Goal: Task Accomplishment & Management: Use online tool/utility

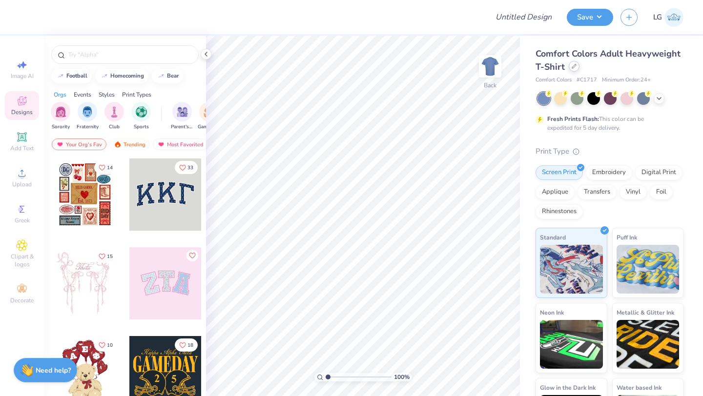
click at [573, 66] on icon at bounding box center [574, 66] width 5 height 5
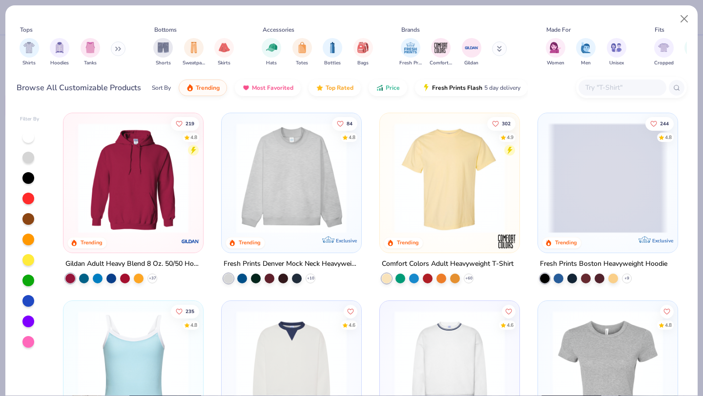
click at [600, 76] on div "Browse All Customizable Products Sort By Trending Most Favorited Top Rated Pric…" at bounding box center [352, 87] width 670 height 27
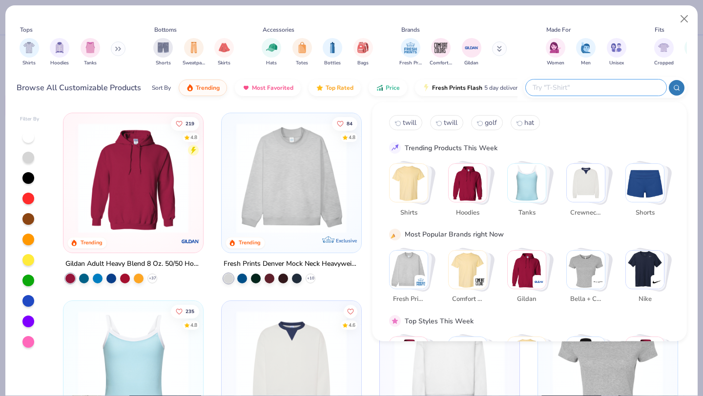
click at [598, 84] on input "text" at bounding box center [596, 87] width 128 height 11
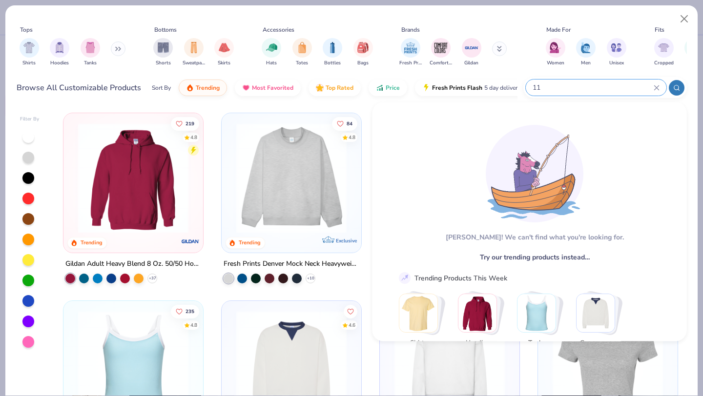
type input "1"
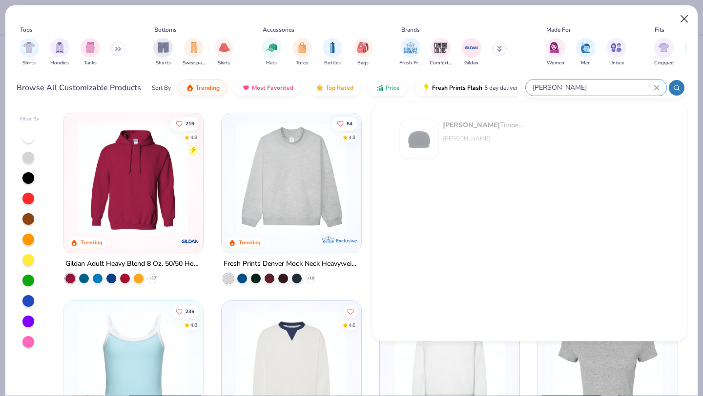
type input "richardson"
click at [683, 25] on button "Close" at bounding box center [684, 19] width 19 height 19
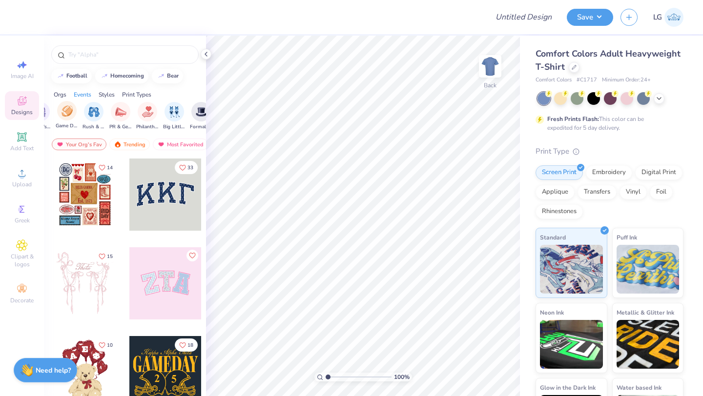
scroll to position [0, 146]
click at [141, 111] on img "filter for Philanthropy" at bounding box center [143, 110] width 11 height 11
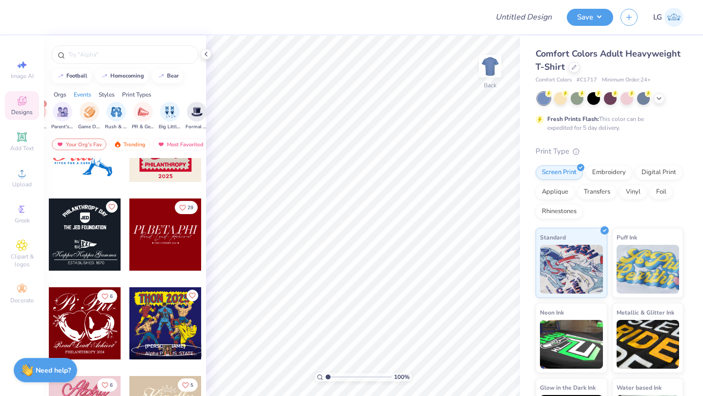
scroll to position [969, 0]
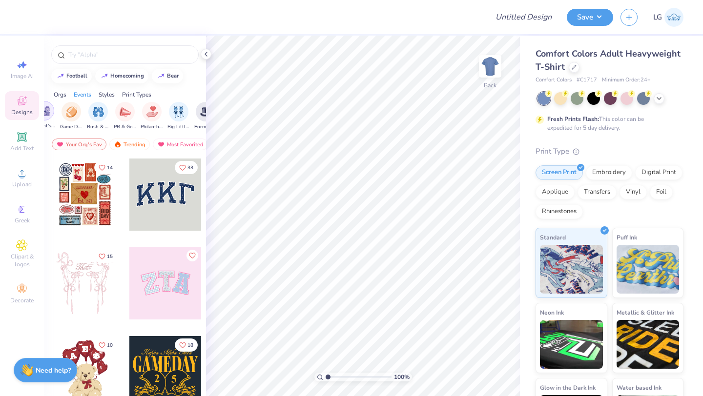
scroll to position [0, 157]
click at [131, 111] on img "filter for Philanthropy" at bounding box center [132, 110] width 11 height 11
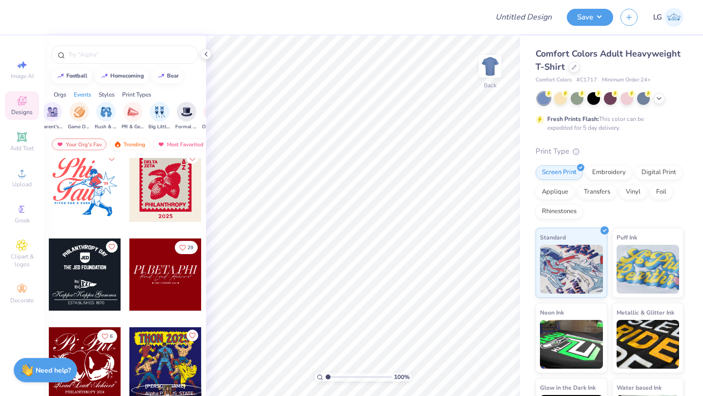
scroll to position [963, 0]
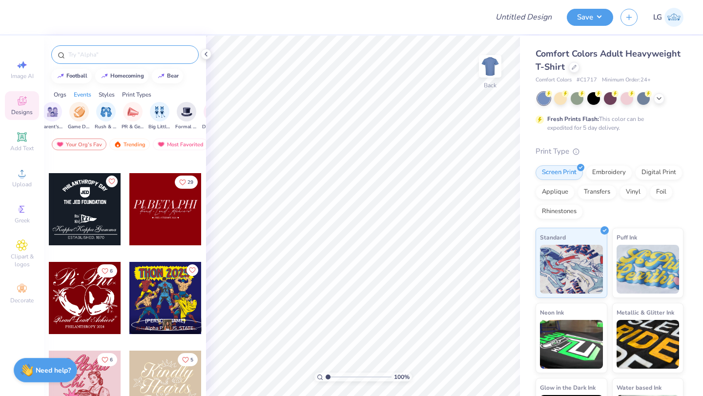
click at [129, 60] on div at bounding box center [124, 54] width 147 height 19
click at [131, 54] on input "text" at bounding box center [129, 55] width 125 height 10
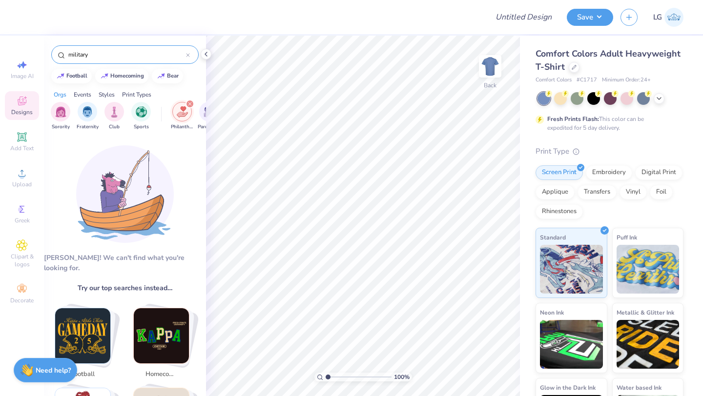
type input "military"
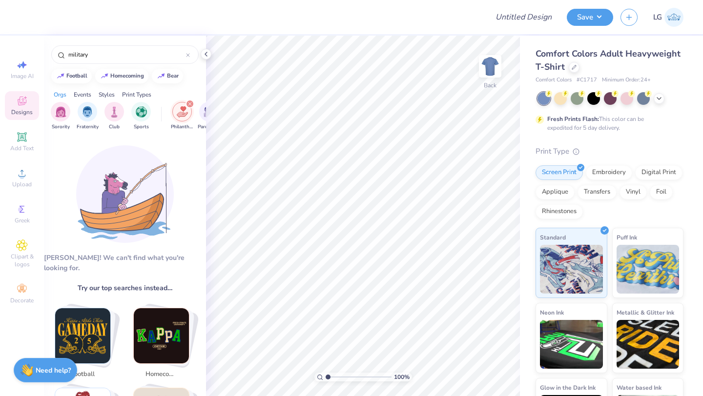
drag, startPoint x: 117, startPoint y: 53, endPoint x: 22, endPoint y: 50, distance: 94.3
click at [23, 51] on div "Design Title Save LG Image AI Designs Add Text Upload Greek Clipart & logos Dec…" at bounding box center [351, 198] width 703 height 396
click at [191, 105] on div "filter for Philanthropy" at bounding box center [190, 104] width 9 height 9
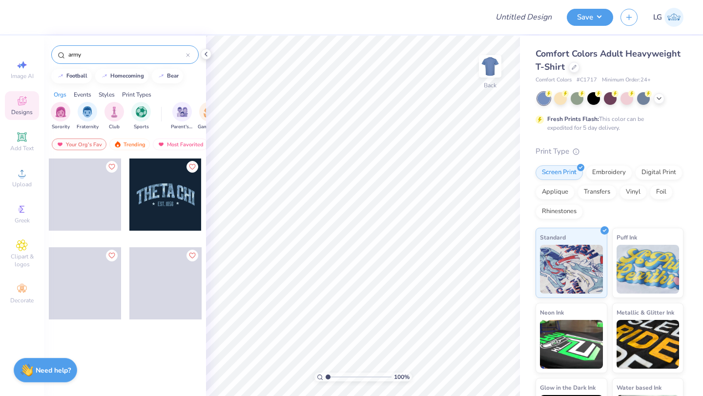
click at [98, 56] on input "army" at bounding box center [126, 55] width 119 height 10
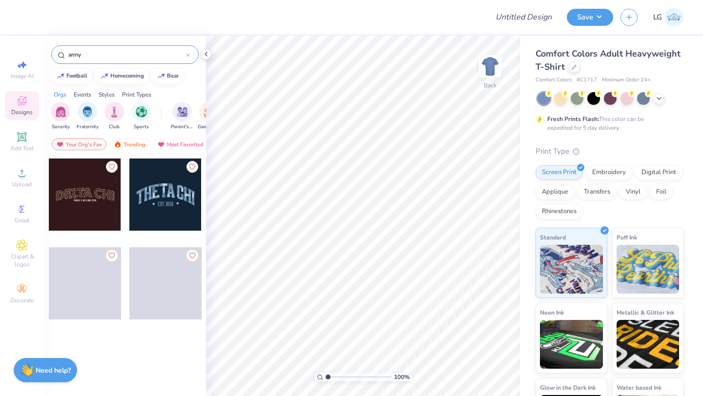
click at [90, 55] on input "army" at bounding box center [126, 55] width 119 height 10
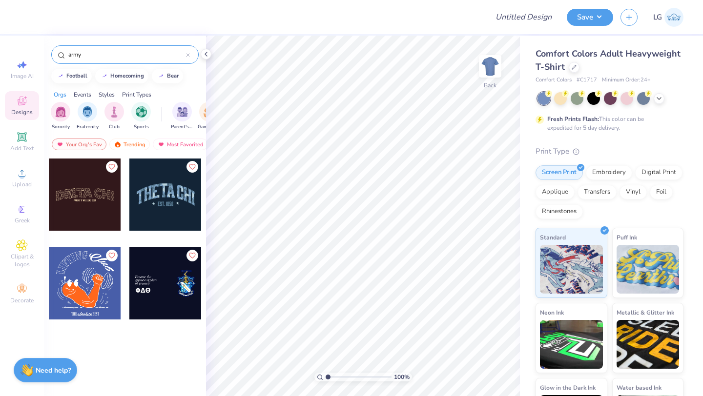
click at [99, 54] on input "army" at bounding box center [126, 55] width 119 height 10
type input "a"
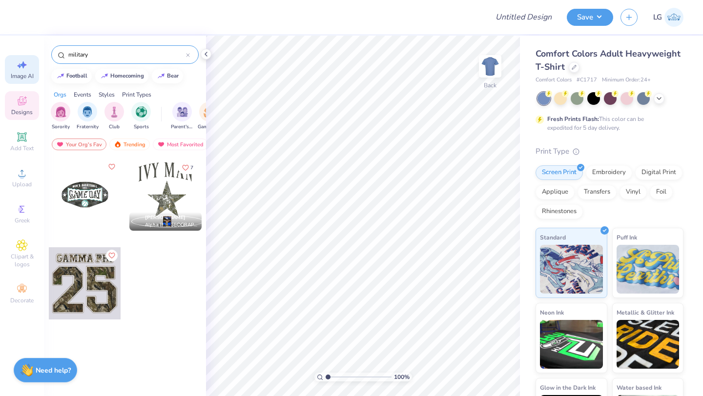
type input "military"
click at [24, 76] on span "Image AI" at bounding box center [22, 76] width 23 height 8
select select "4"
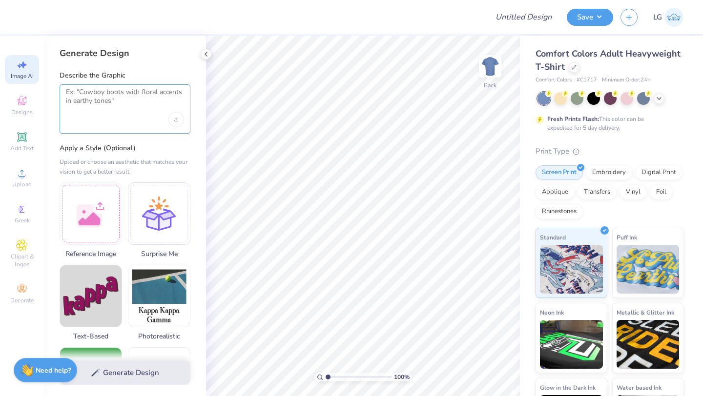
click at [128, 100] on textarea at bounding box center [125, 100] width 118 height 24
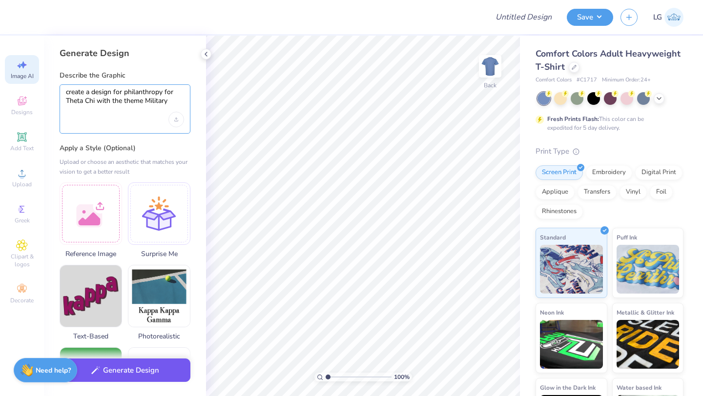
type textarea "create a design for philanthropy for Theta Chi with the theme Military"
click at [152, 374] on button "Generate Design" at bounding box center [125, 371] width 131 height 24
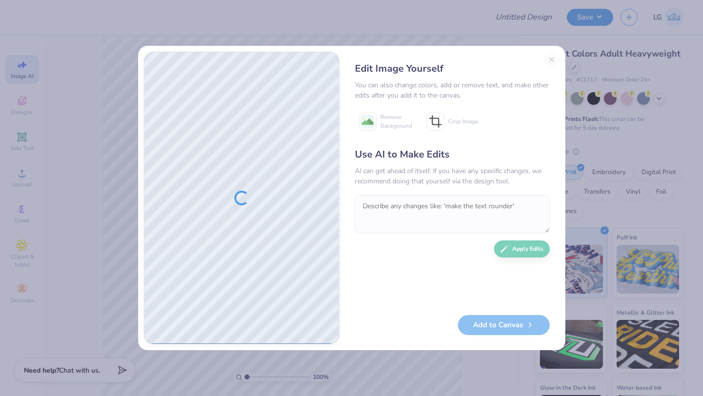
click at [267, 182] on div at bounding box center [242, 198] width 194 height 292
click at [502, 327] on button "Add to Canvas" at bounding box center [504, 323] width 92 height 20
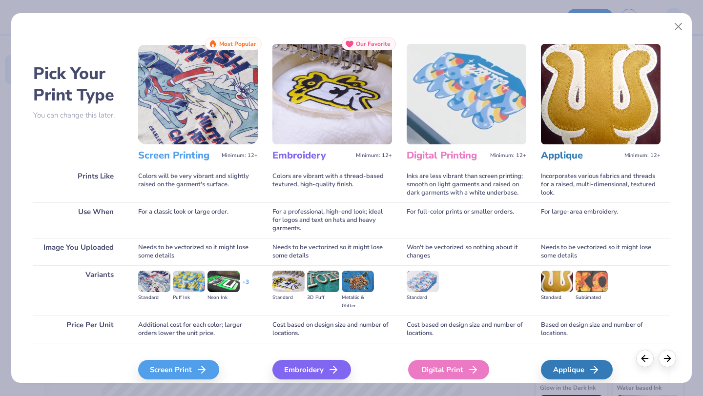
click at [427, 371] on div "Digital Print" at bounding box center [448, 370] width 81 height 20
click at [441, 371] on div "Digital Print" at bounding box center [448, 370] width 81 height 20
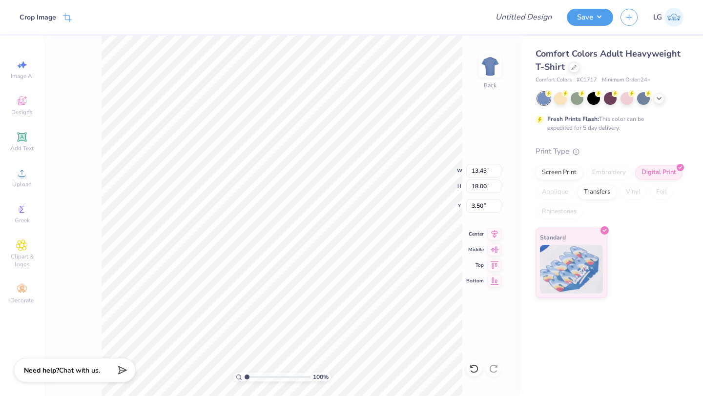
type input "8.53"
type input "11.43"
type input "10.07"
type input "8.27"
type input "11.08"
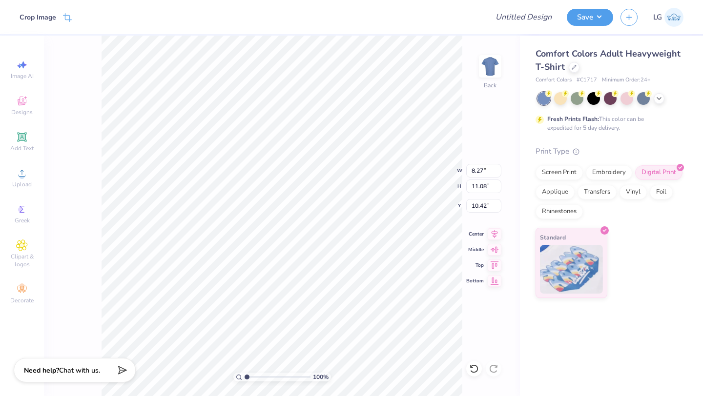
type input "3.00"
click at [592, 97] on div at bounding box center [593, 97] width 13 height 13
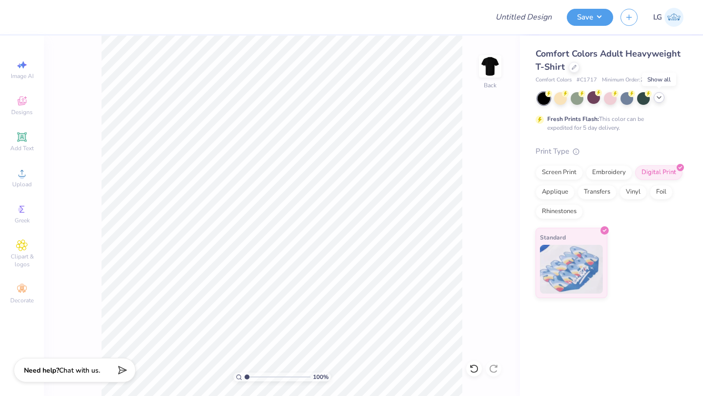
click at [657, 99] on icon at bounding box center [659, 98] width 8 height 8
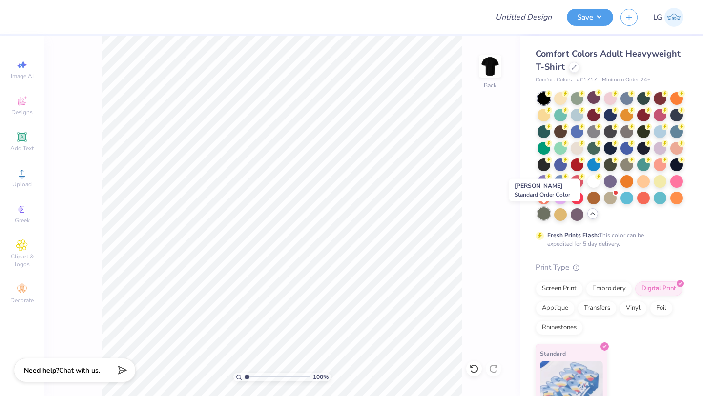
click at [543, 211] on div at bounding box center [543, 213] width 13 height 13
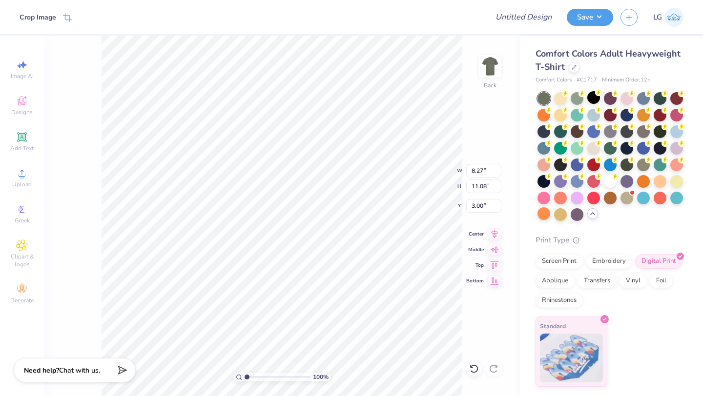
click at [499, 154] on div "100 % Back W 8.27 8.27 " H 11.08 11.08 " Y 3.00 3.00 " Center Middle Top Bottom" at bounding box center [282, 216] width 476 height 361
click at [560, 266] on div "Screen Print" at bounding box center [559, 260] width 47 height 15
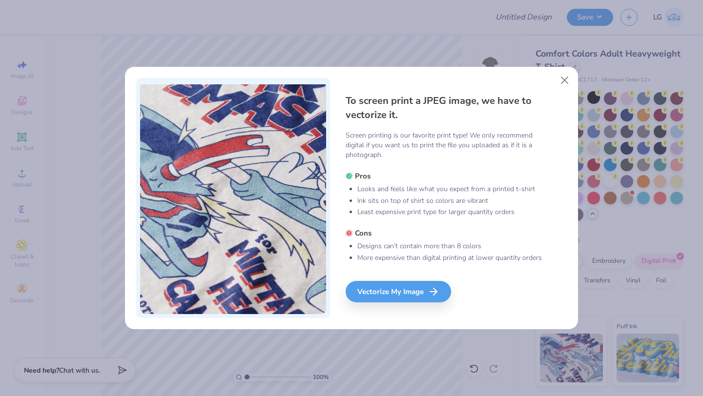
click at [394, 310] on div "To screen print a JPEG image, we have to vectorize it. Screen printing is our f…" at bounding box center [457, 198] width 222 height 241
click at [405, 299] on div "Vectorize My Image" at bounding box center [399, 291] width 105 height 21
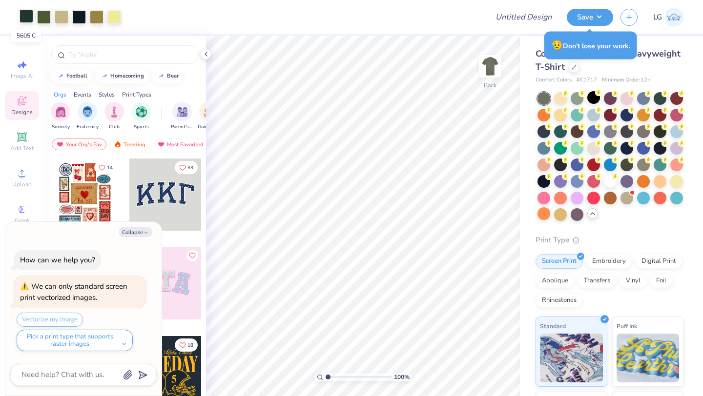
click at [29, 19] on div at bounding box center [27, 16] width 14 height 14
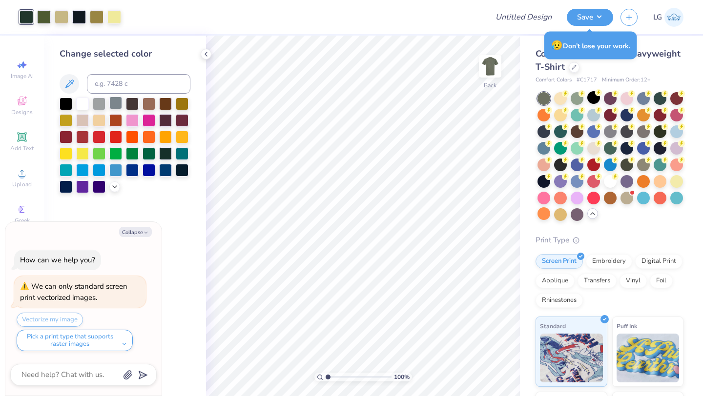
click at [120, 107] on div at bounding box center [115, 103] width 13 height 13
click at [46, 20] on div at bounding box center [44, 16] width 14 height 14
click at [112, 107] on div at bounding box center [115, 103] width 13 height 13
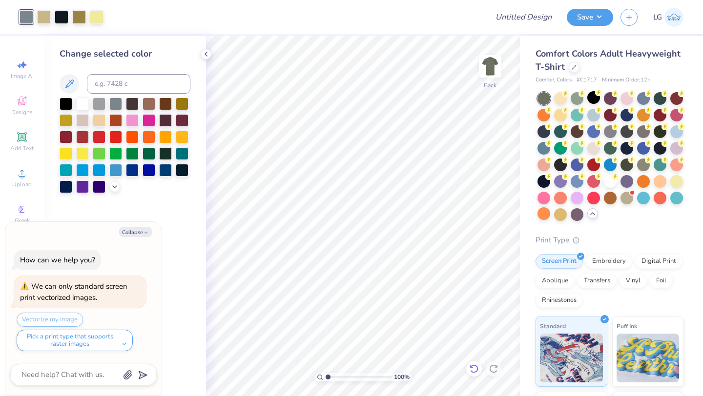
click at [472, 370] on icon at bounding box center [474, 369] width 10 height 10
click at [47, 18] on div at bounding box center [44, 16] width 14 height 14
click at [102, 104] on div at bounding box center [99, 103] width 13 height 13
click at [472, 369] on icon at bounding box center [474, 369] width 10 height 10
type textarea "x"
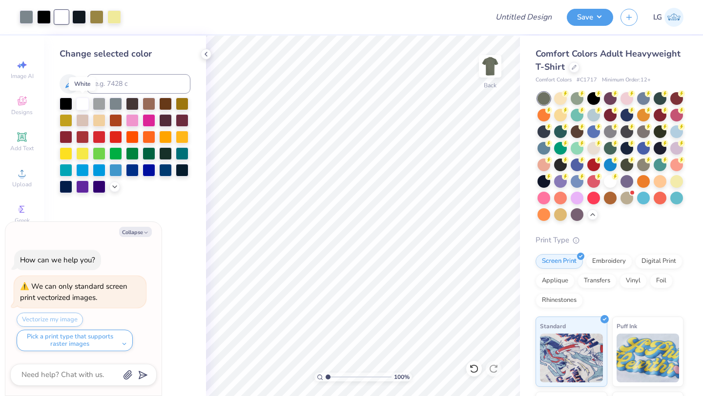
type textarea "x"
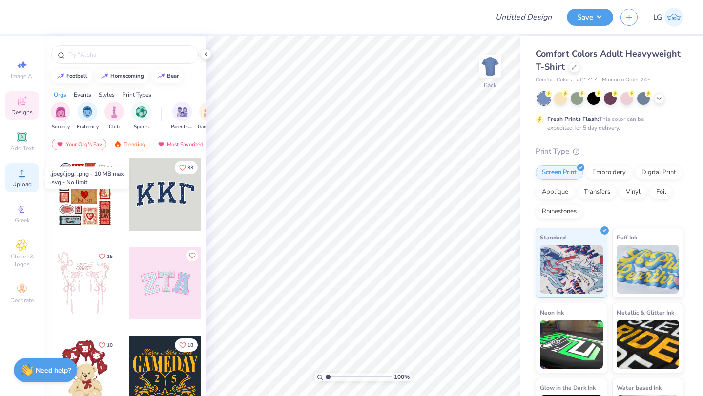
click at [20, 186] on span "Upload" at bounding box center [22, 185] width 20 height 8
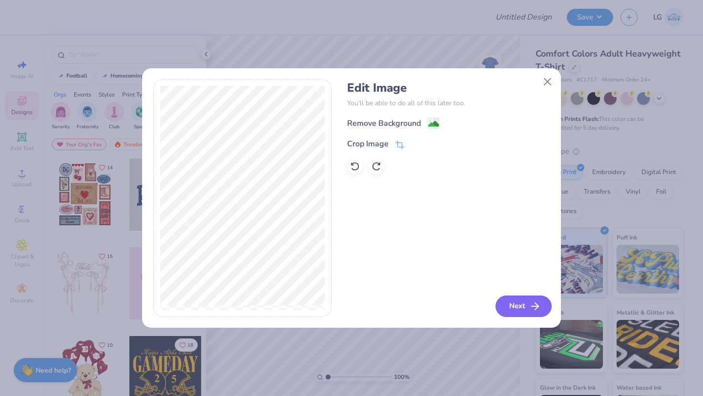
click at [519, 311] on button "Next" at bounding box center [524, 306] width 56 height 21
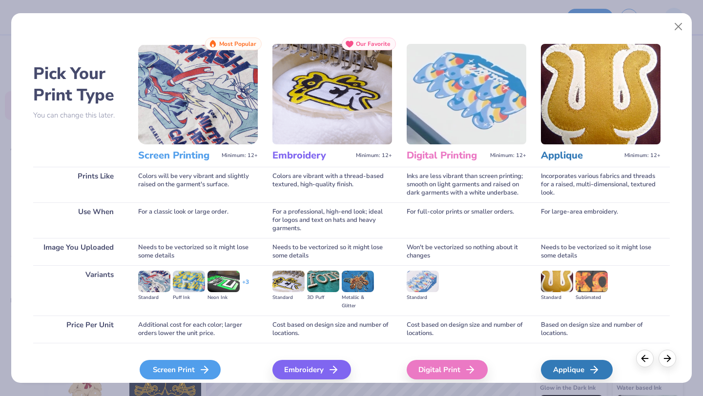
click at [180, 370] on div "Screen Print" at bounding box center [180, 370] width 81 height 20
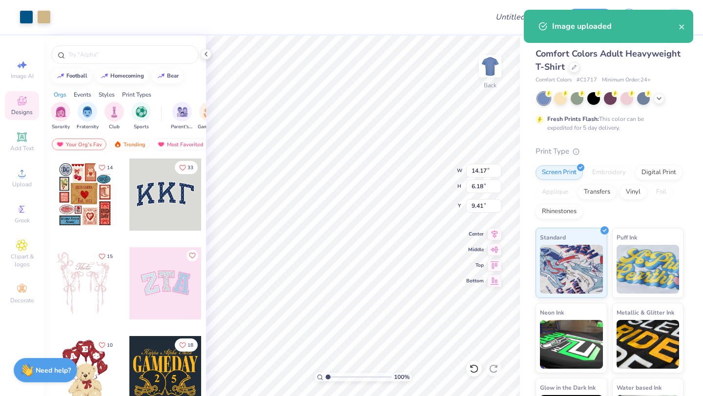
type input "10.97"
type input "4.78"
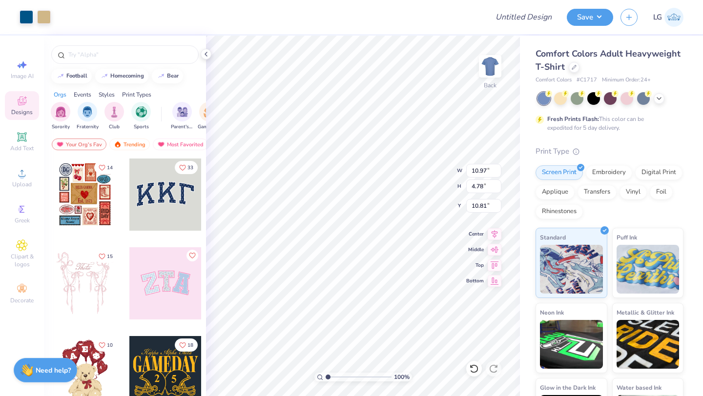
type input "3.00"
click at [24, 14] on div at bounding box center [27, 16] width 14 height 14
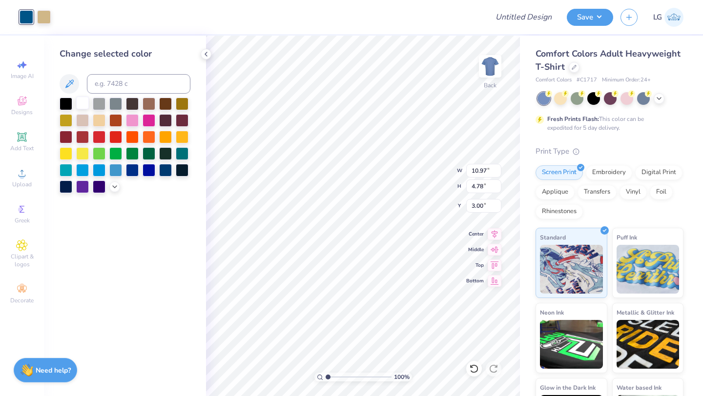
click at [86, 107] on div at bounding box center [82, 103] width 13 height 13
click at [37, 8] on div "Art colors" at bounding box center [25, 17] width 51 height 34
click at [43, 16] on div at bounding box center [44, 16] width 14 height 14
click at [87, 102] on div at bounding box center [82, 103] width 13 height 13
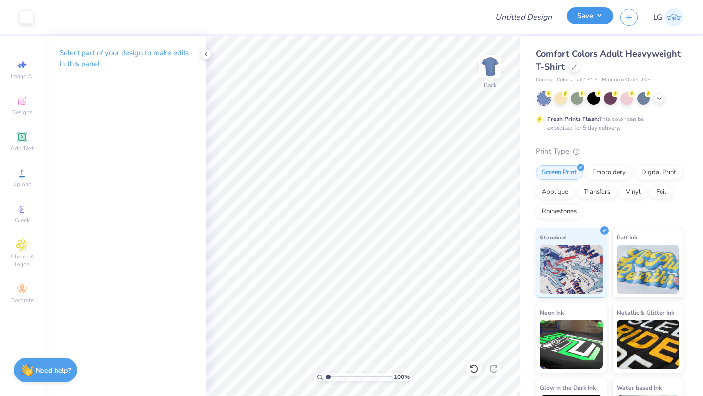
click at [574, 12] on button "Save" at bounding box center [590, 15] width 46 height 17
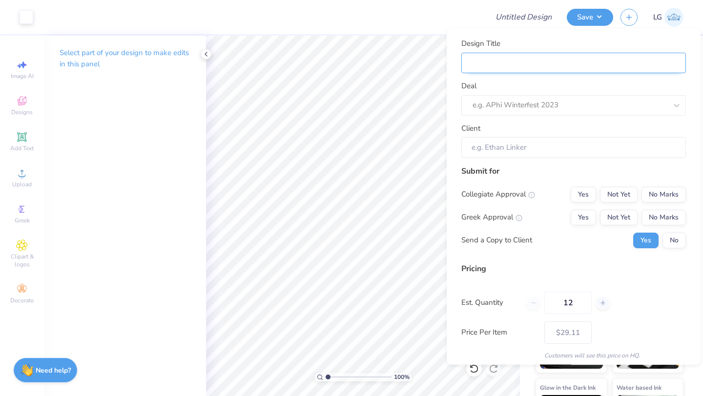
click at [641, 61] on input "Design Title" at bounding box center [573, 62] width 225 height 21
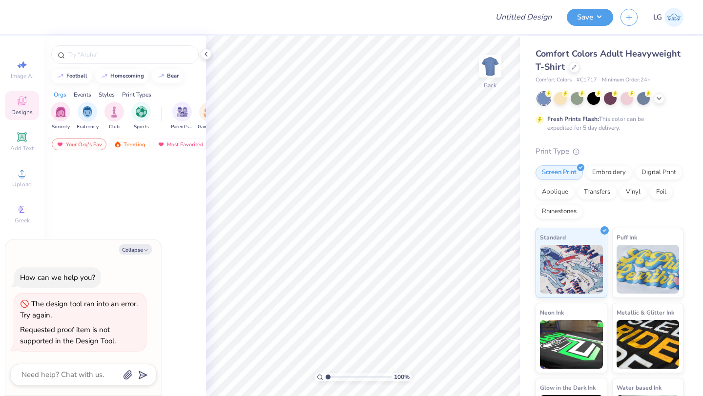
type textarea "x"
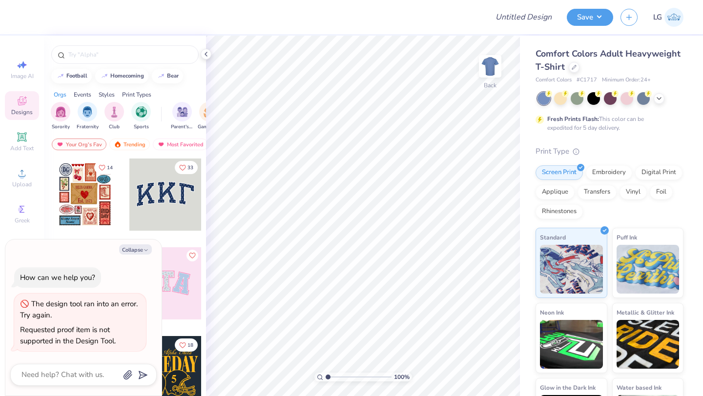
type textarea "x"
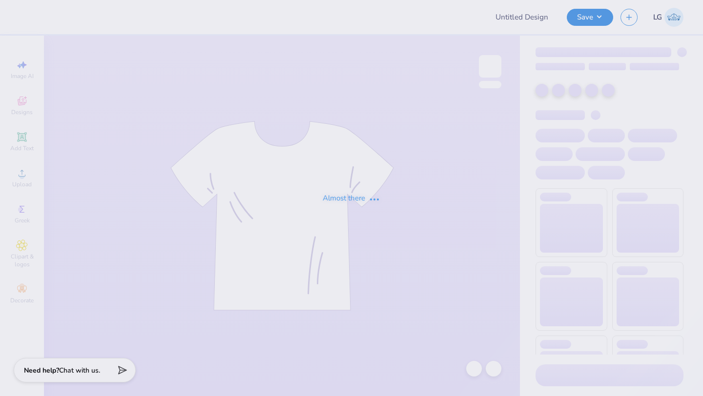
type input "CB"
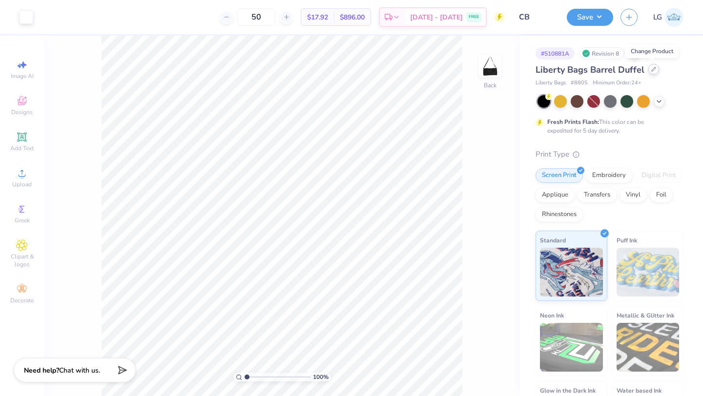
click at [654, 72] on div at bounding box center [653, 69] width 11 height 11
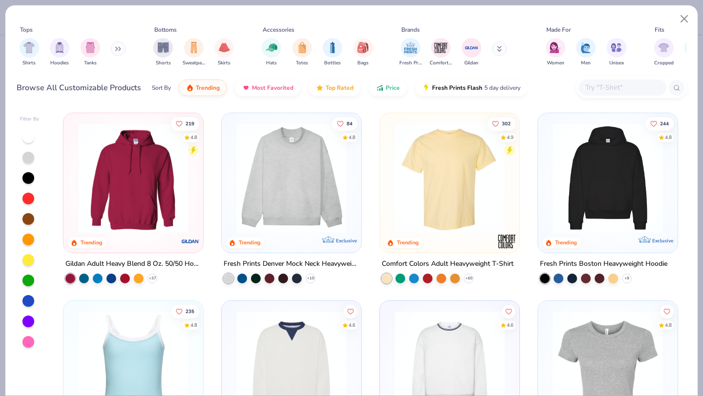
click at [273, 171] on img at bounding box center [291, 178] width 120 height 110
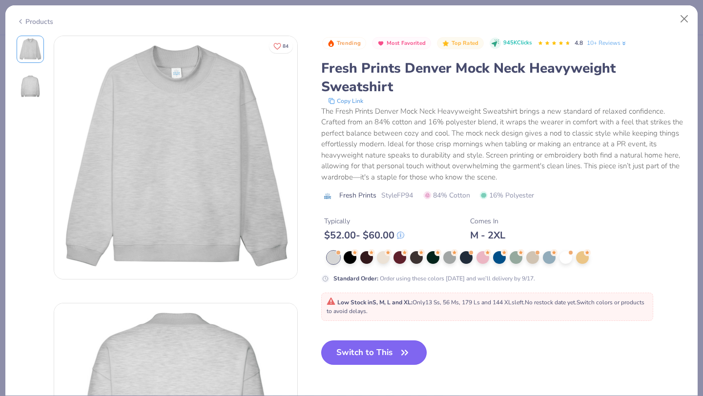
click at [370, 354] on button "Switch to This" at bounding box center [374, 353] width 106 height 24
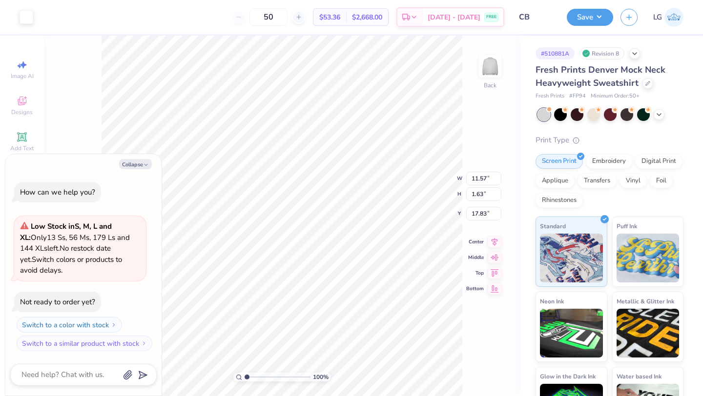
type textarea "x"
type input "5.03"
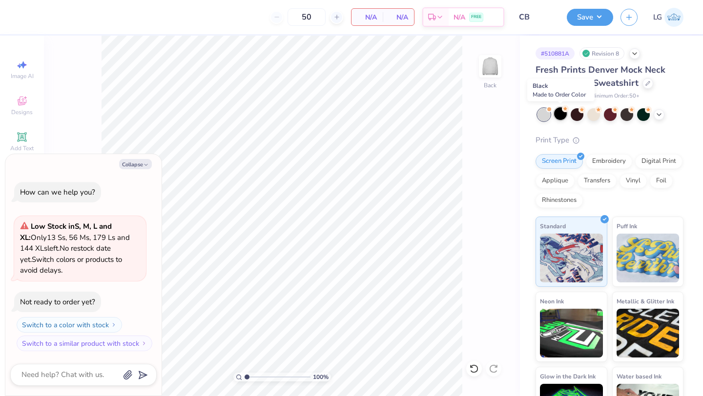
click at [564, 115] on div at bounding box center [560, 113] width 13 height 13
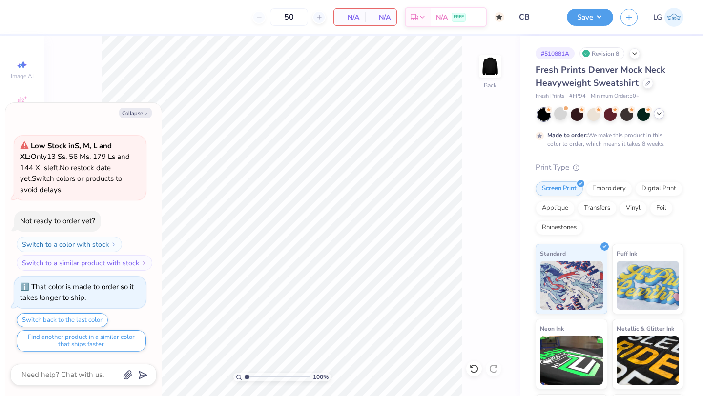
click at [659, 110] on icon at bounding box center [659, 114] width 8 height 8
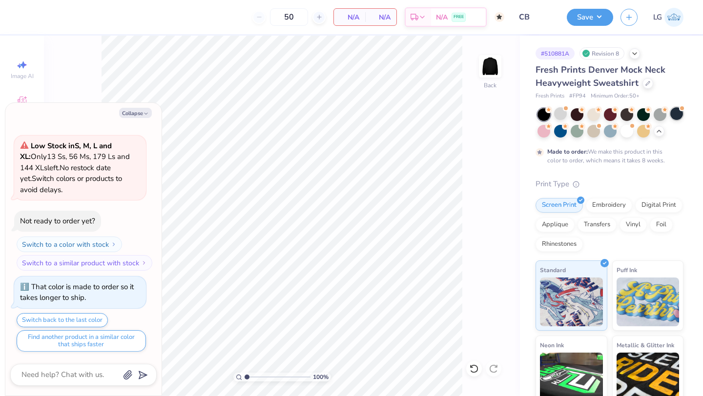
click at [679, 116] on div at bounding box center [676, 113] width 13 height 13
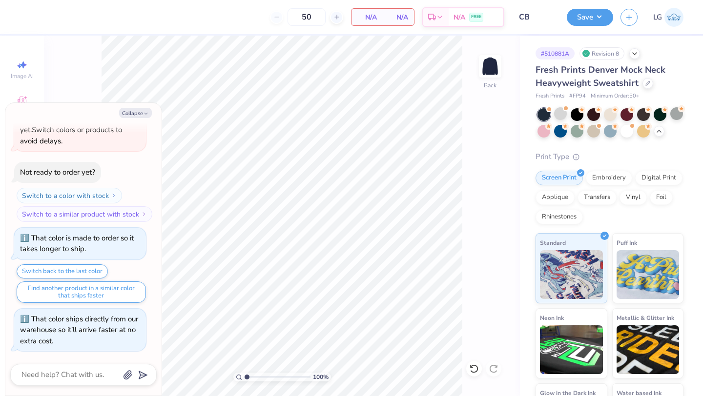
scroll to position [216, 0]
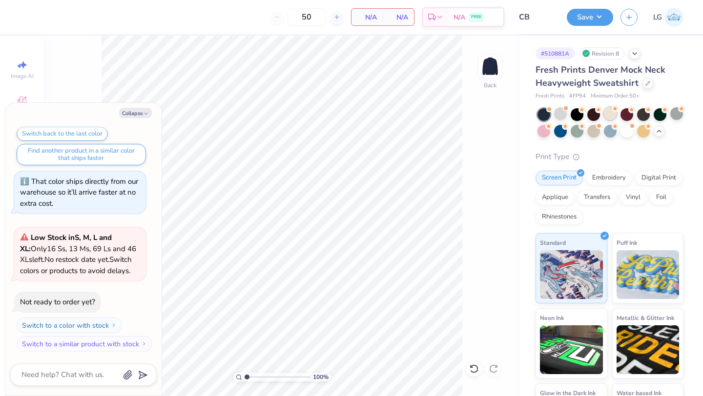
click at [615, 115] on div at bounding box center [610, 113] width 13 height 13
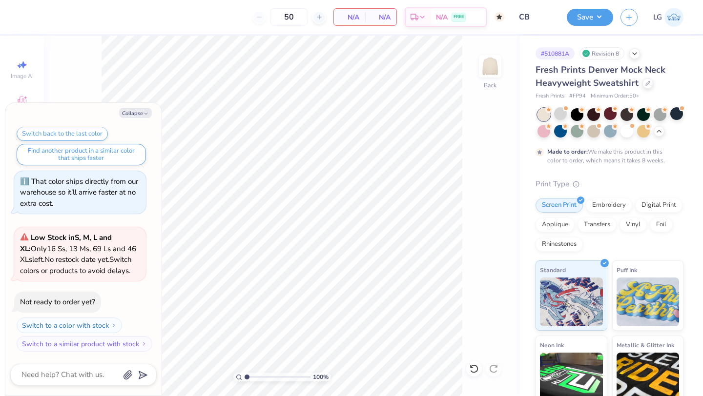
scroll to position [297, 0]
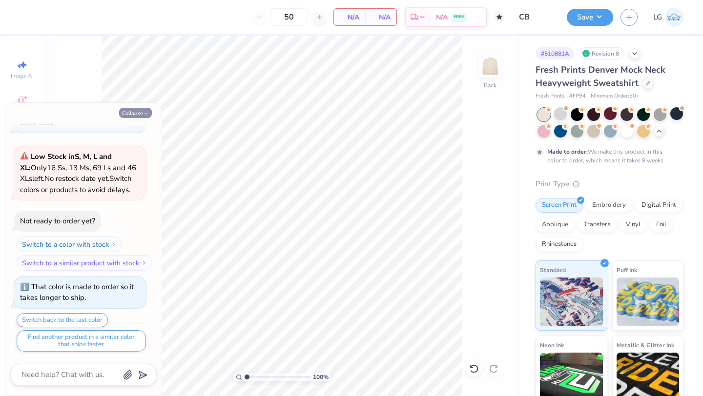
click at [137, 111] on button "Collapse" at bounding box center [135, 113] width 33 height 10
type textarea "x"
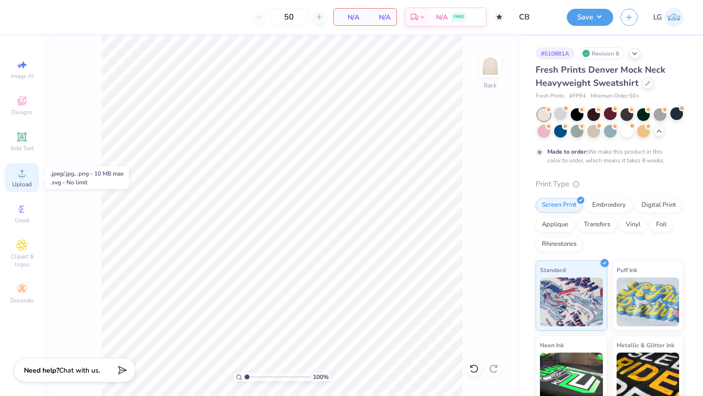
click at [22, 175] on circle at bounding box center [21, 176] width 5 height 5
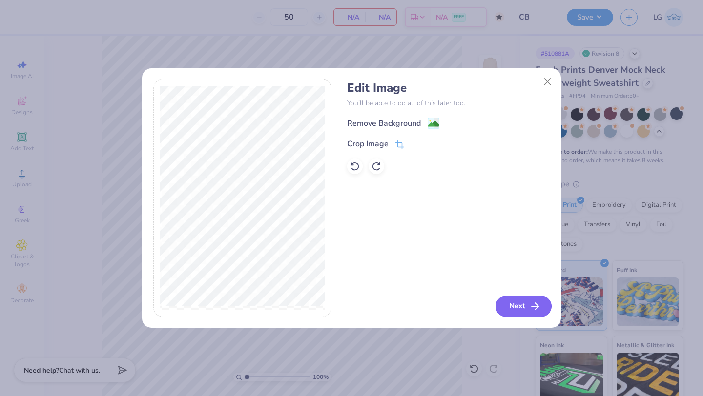
click at [521, 297] on button "Next" at bounding box center [524, 306] width 56 height 21
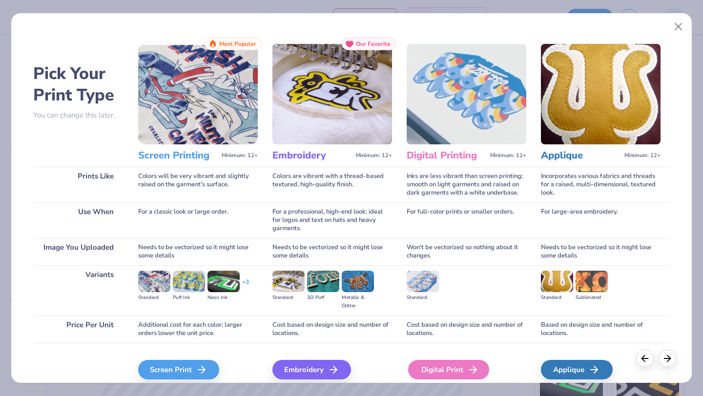
click at [435, 369] on div "Digital Print" at bounding box center [448, 370] width 81 height 20
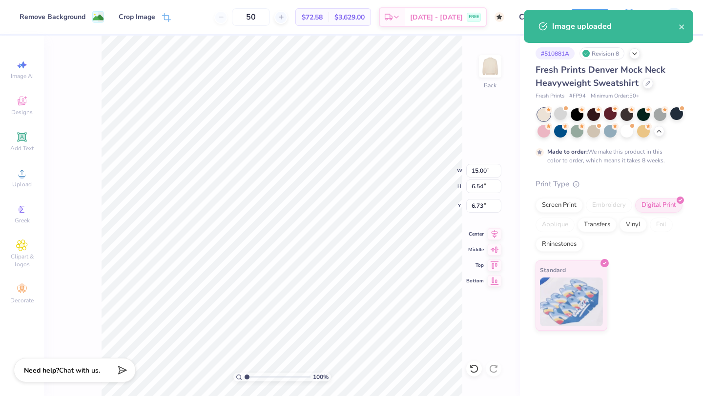
type input "2.47"
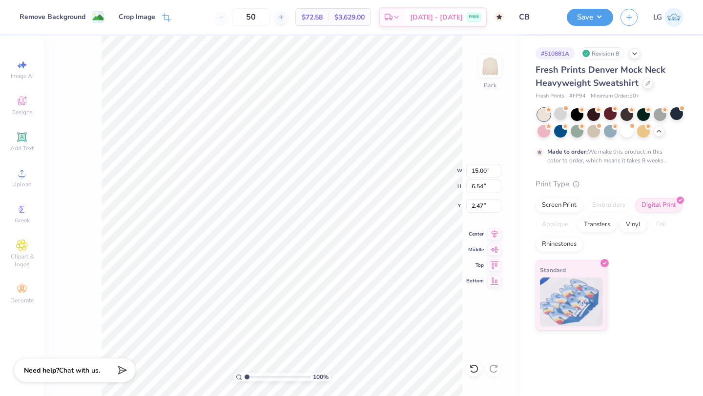
type input "2.48"
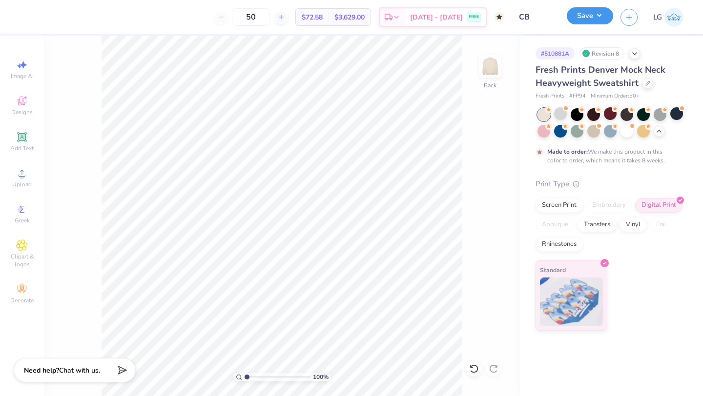
click at [584, 13] on button "Save" at bounding box center [590, 15] width 46 height 17
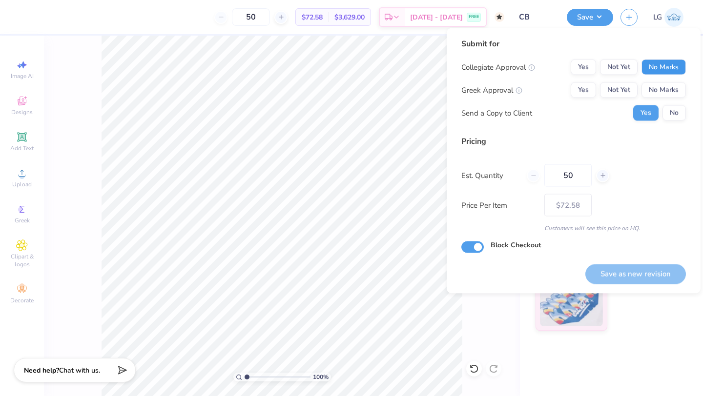
click at [658, 65] on button "No Marks" at bounding box center [663, 68] width 44 height 16
click at [662, 98] on button "No Marks" at bounding box center [663, 91] width 44 height 16
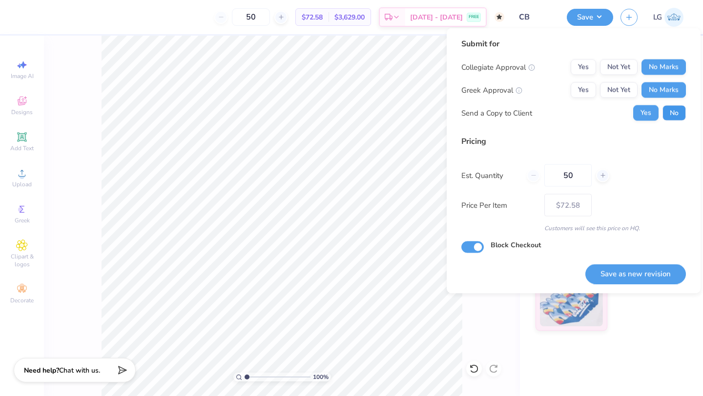
click at [667, 111] on button "No" at bounding box center [673, 113] width 23 height 16
click at [593, 289] on div "Submit for Collegiate Approval Yes Not Yet No Marks Greek Approval Yes Not Yet …" at bounding box center [574, 161] width 254 height 266
click at [627, 281] on button "Save as new revision" at bounding box center [635, 274] width 101 height 20
type input "$72.58"
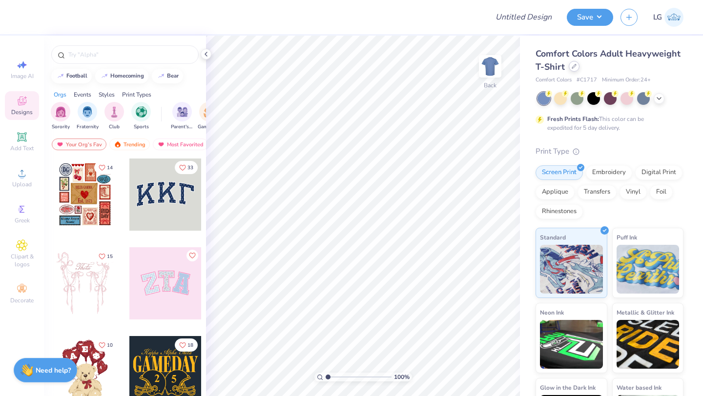
click at [572, 63] on div at bounding box center [574, 66] width 11 height 11
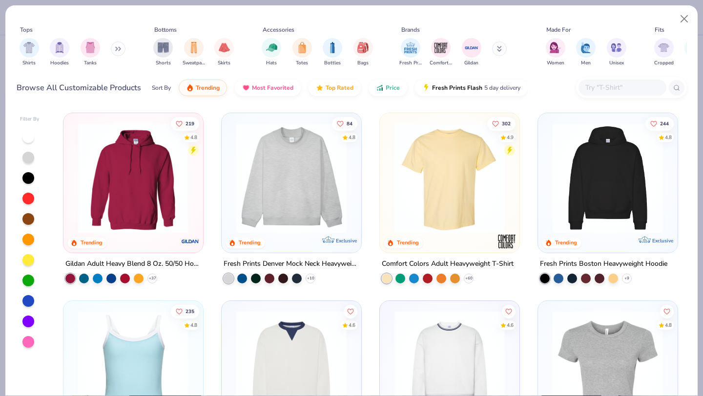
click at [606, 83] on input "text" at bounding box center [621, 87] width 75 height 11
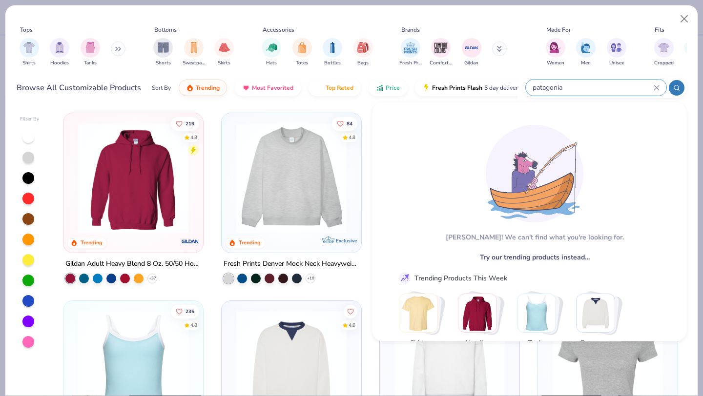
type input "patagonia"
click at [504, 51] on button at bounding box center [499, 48] width 15 height 15
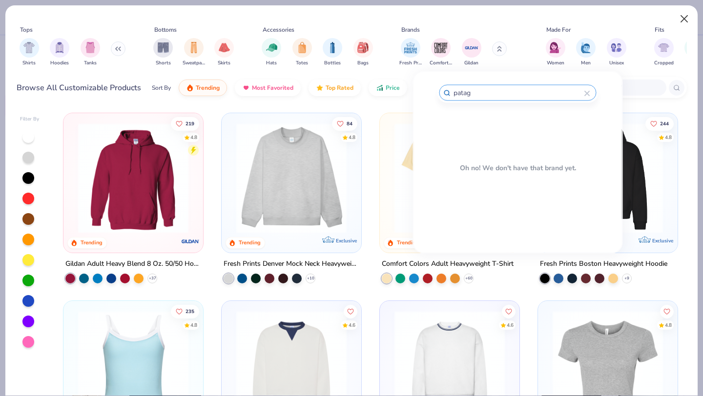
type input "patag"
click at [688, 20] on button "Close" at bounding box center [684, 19] width 19 height 19
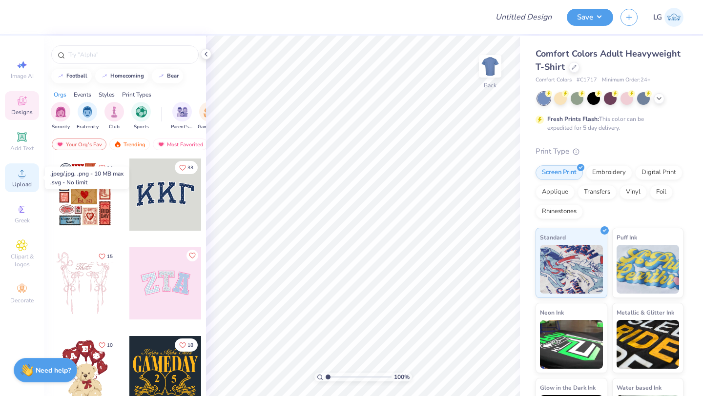
click at [12, 181] on div "Upload" at bounding box center [22, 178] width 34 height 29
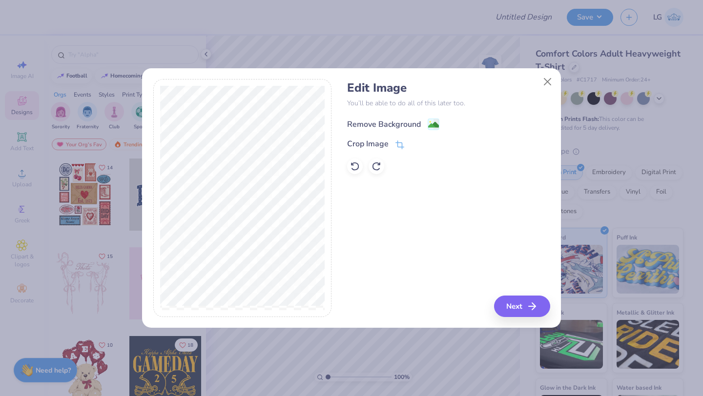
click at [392, 125] on div "Remove Background" at bounding box center [384, 125] width 74 height 12
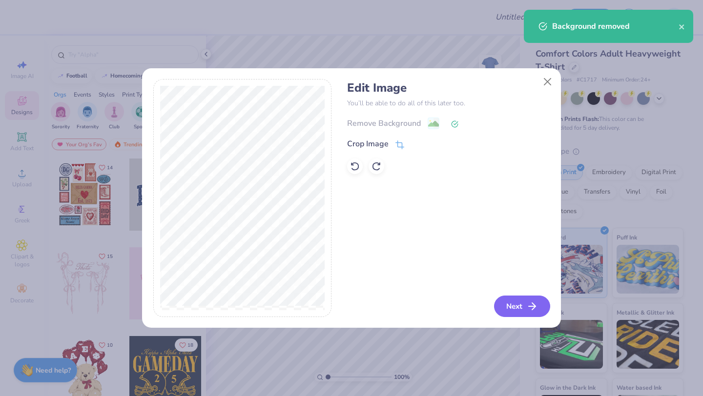
click at [523, 303] on button "Next" at bounding box center [522, 306] width 56 height 21
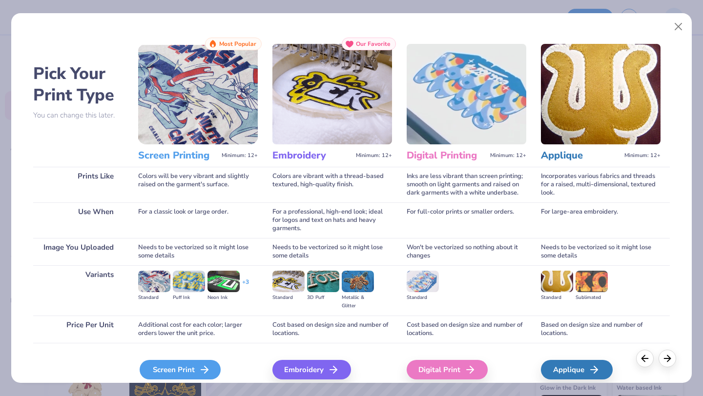
click at [184, 367] on div "Screen Print" at bounding box center [180, 370] width 81 height 20
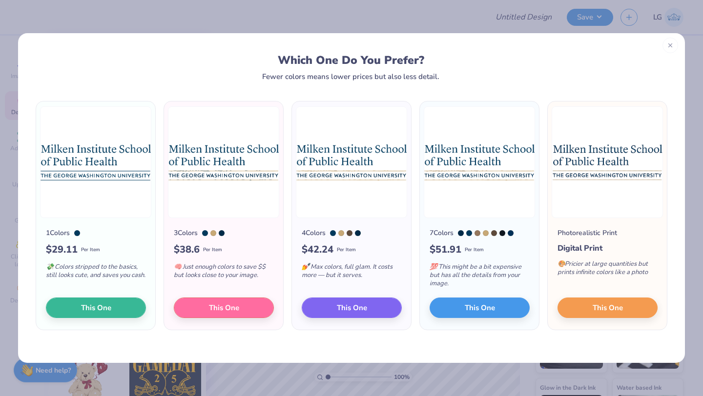
click at [671, 50] on div at bounding box center [670, 46] width 16 height 16
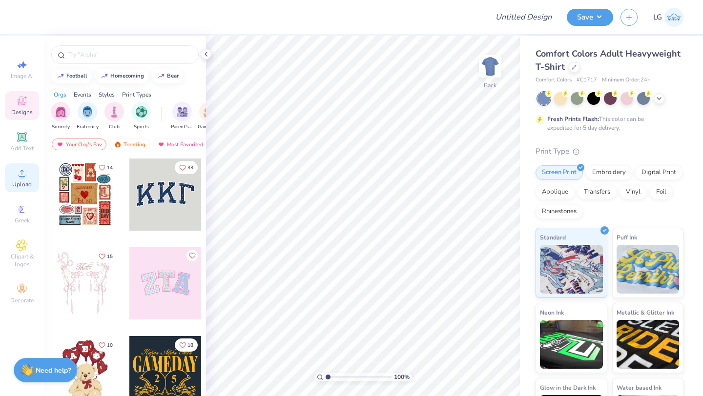
click at [25, 172] on icon at bounding box center [22, 173] width 12 height 12
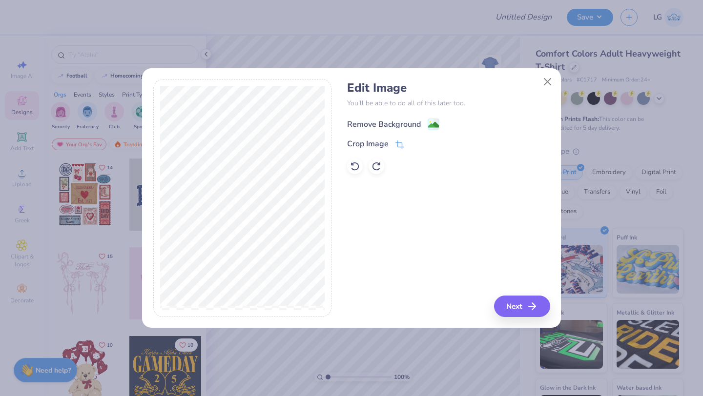
click at [389, 121] on div "Remove Background" at bounding box center [384, 125] width 74 height 12
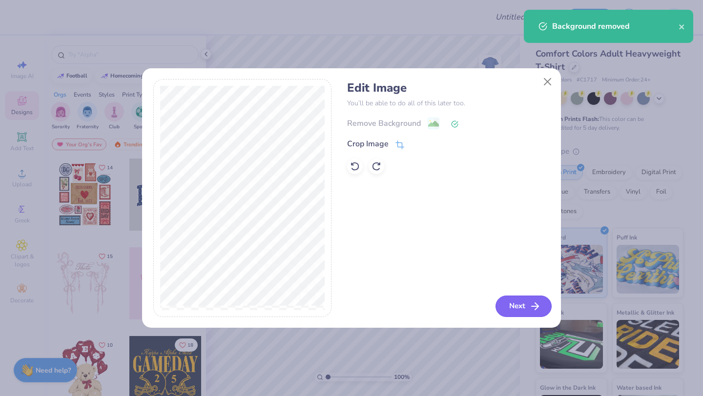
click at [511, 300] on button "Next" at bounding box center [524, 306] width 56 height 21
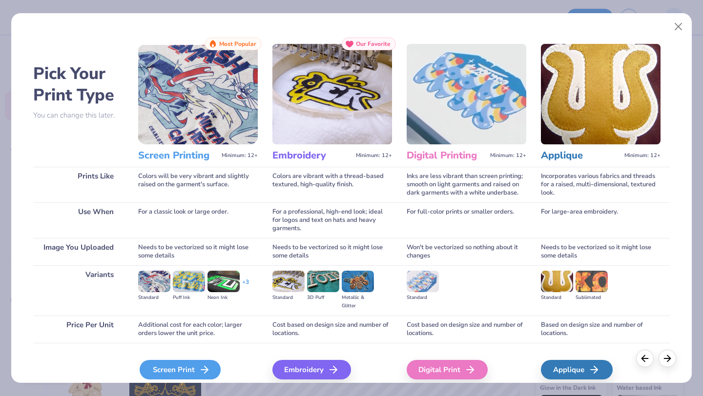
click at [202, 369] on icon at bounding box center [205, 370] width 12 height 12
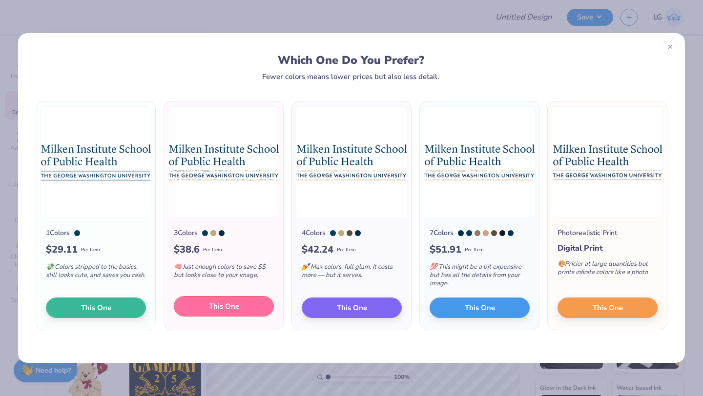
click at [225, 302] on span "This One" at bounding box center [224, 306] width 30 height 11
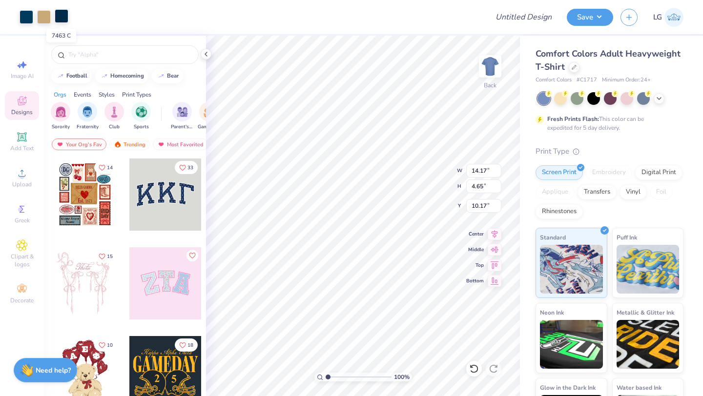
click at [59, 16] on div at bounding box center [62, 16] width 14 height 14
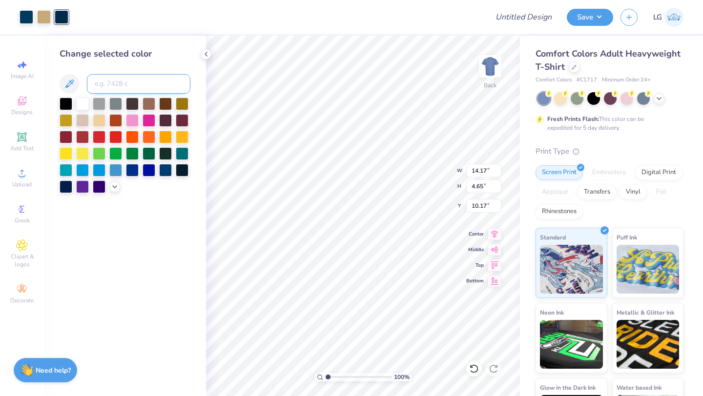
click at [117, 89] on input at bounding box center [138, 84] width 103 height 20
click at [125, 82] on input at bounding box center [138, 84] width 103 height 20
type input "466"
click at [469, 369] on icon at bounding box center [474, 369] width 10 height 10
click at [67, 20] on div at bounding box center [62, 16] width 14 height 14
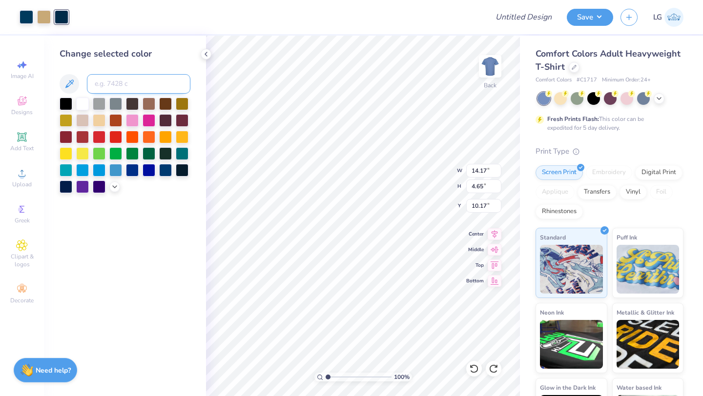
click at [133, 83] on input at bounding box center [138, 84] width 103 height 20
type input "466"
click at [471, 369] on icon at bounding box center [474, 369] width 10 height 10
click at [28, 16] on div at bounding box center [27, 16] width 14 height 14
click at [140, 84] on input at bounding box center [138, 84] width 103 height 20
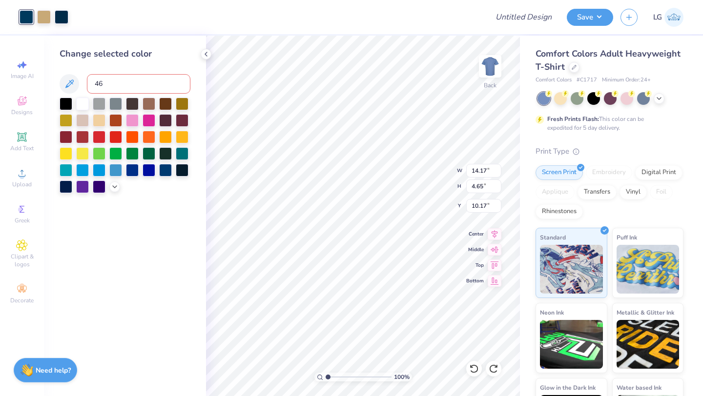
type input "466"
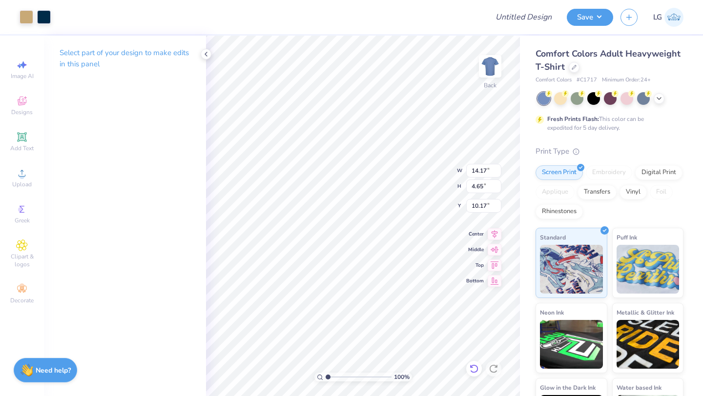
click at [472, 369] on icon at bounding box center [474, 369] width 10 height 10
click at [23, 15] on div at bounding box center [27, 16] width 14 height 14
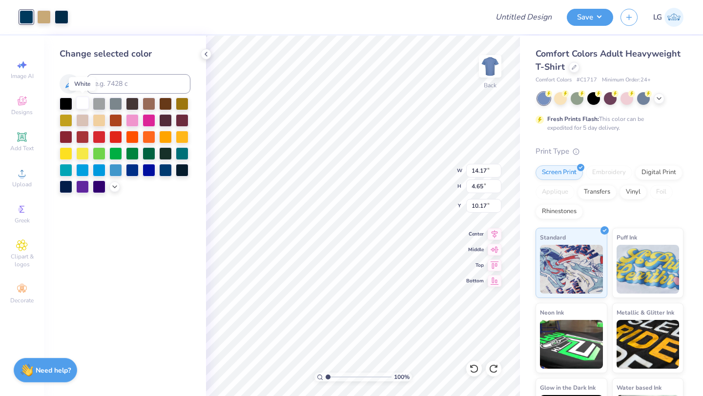
click at [83, 105] on div at bounding box center [82, 103] width 13 height 13
click at [43, 21] on div at bounding box center [44, 16] width 14 height 14
click at [87, 105] on div at bounding box center [82, 103] width 13 height 13
click at [41, 19] on div at bounding box center [44, 16] width 14 height 14
click at [83, 103] on div at bounding box center [82, 103] width 13 height 13
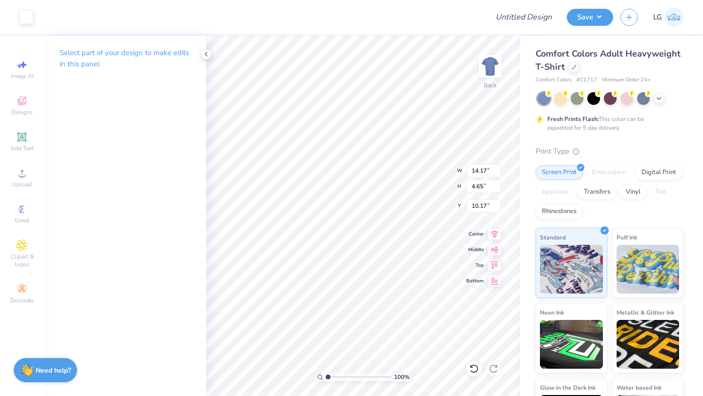
type input "10.65"
type input "3.50"
type input "3.79"
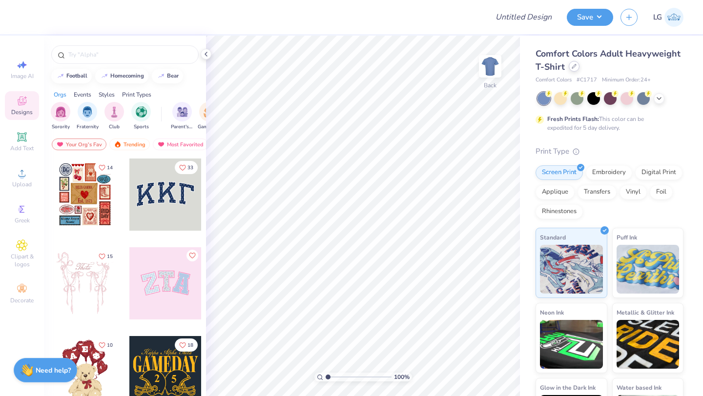
click at [576, 66] on div at bounding box center [574, 66] width 11 height 11
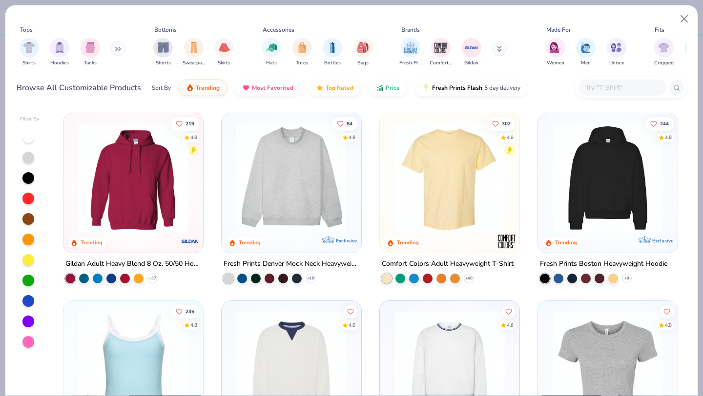
click at [500, 46] on button at bounding box center [499, 48] width 15 height 15
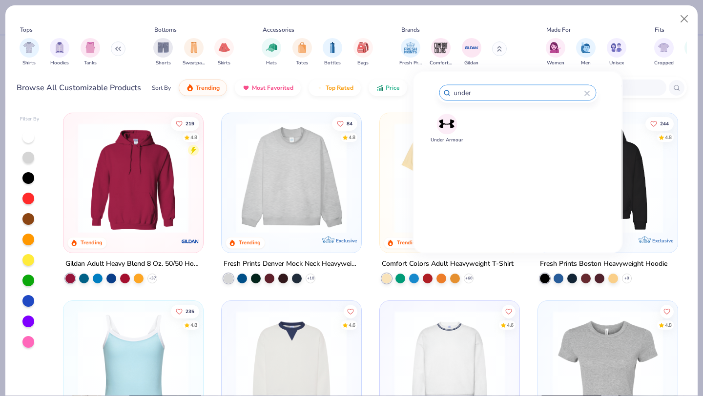
type input "under"
click at [449, 128] on img at bounding box center [446, 124] width 17 height 17
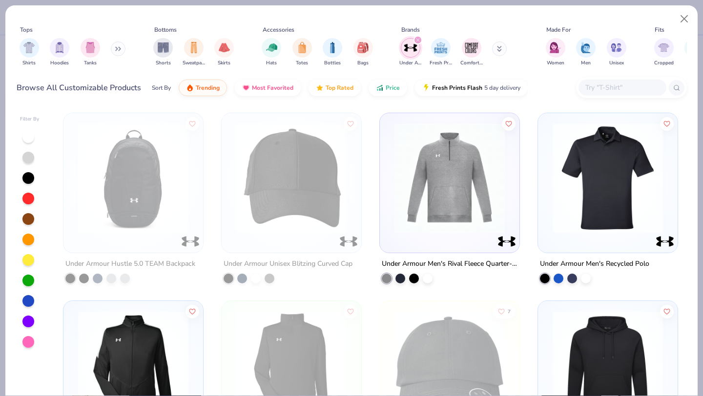
click at [582, 175] on img at bounding box center [608, 178] width 120 height 110
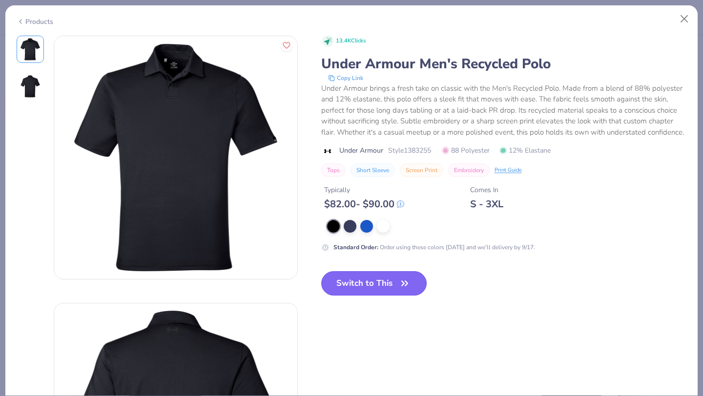
click at [351, 276] on button "Switch to This" at bounding box center [374, 283] width 106 height 24
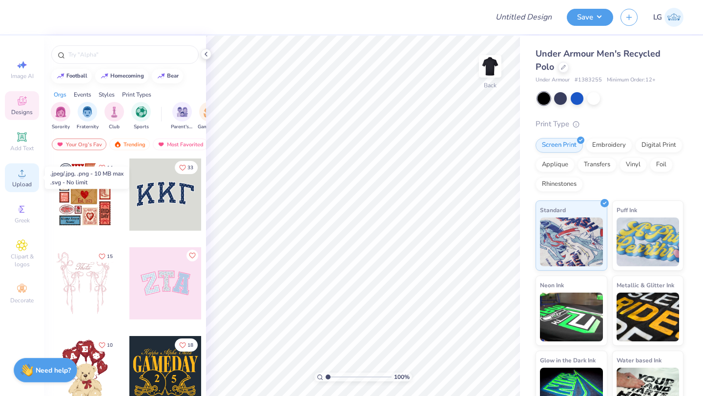
click at [14, 181] on span "Upload" at bounding box center [22, 185] width 20 height 8
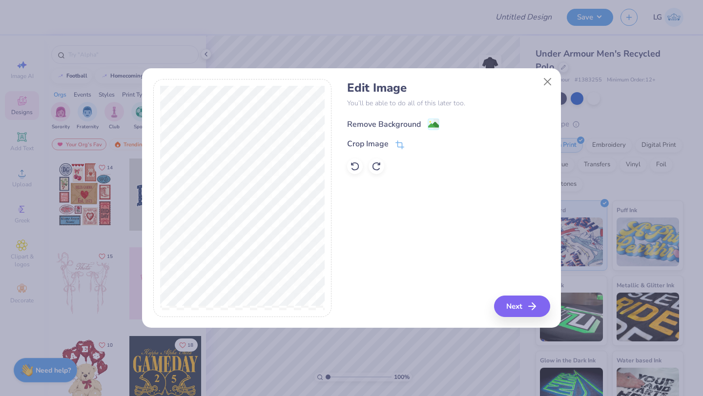
click at [387, 124] on div "Remove Background" at bounding box center [384, 125] width 74 height 12
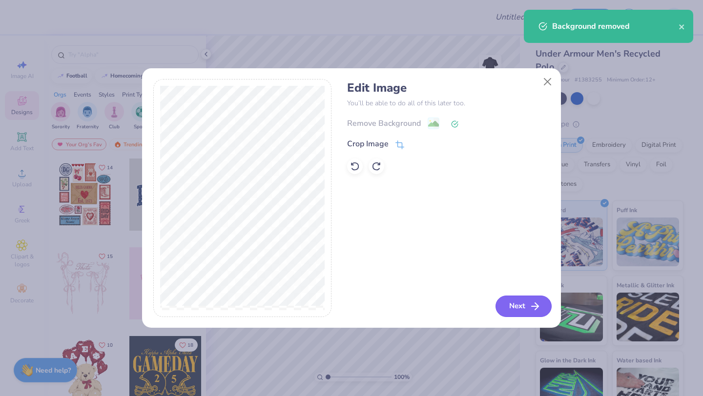
click at [533, 311] on icon "button" at bounding box center [535, 307] width 12 height 12
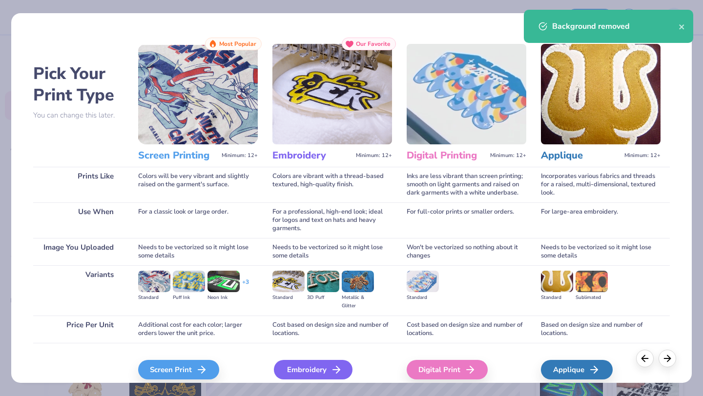
click at [300, 375] on div "Embroidery" at bounding box center [313, 370] width 79 height 20
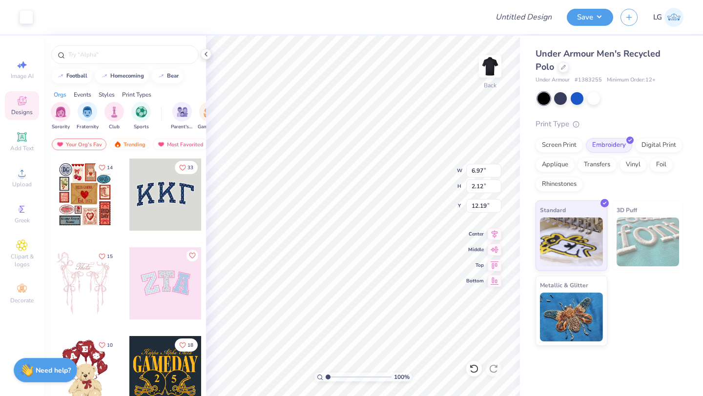
type input "4.50"
type input "1.37"
type input "3.00"
type input "4.48"
type input "3.01"
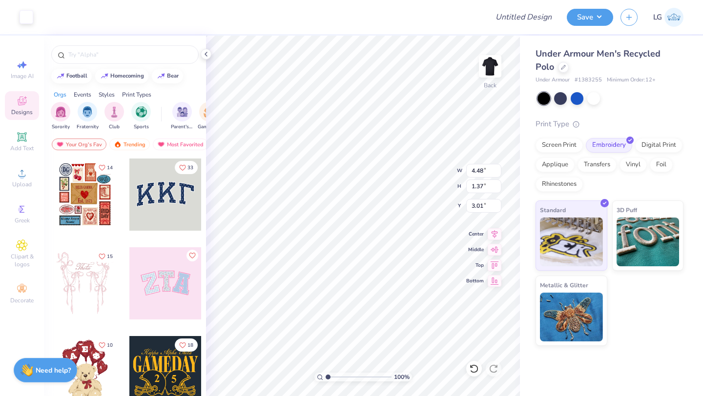
click at [413, 168] on div "100 % Back W 4.48 4.48 " H 1.37 1.37 " Y 3.01 3.01 " Center Middle Top Bottom" at bounding box center [363, 216] width 314 height 361
type input "3.00"
click at [571, 19] on button "Save" at bounding box center [590, 15] width 46 height 17
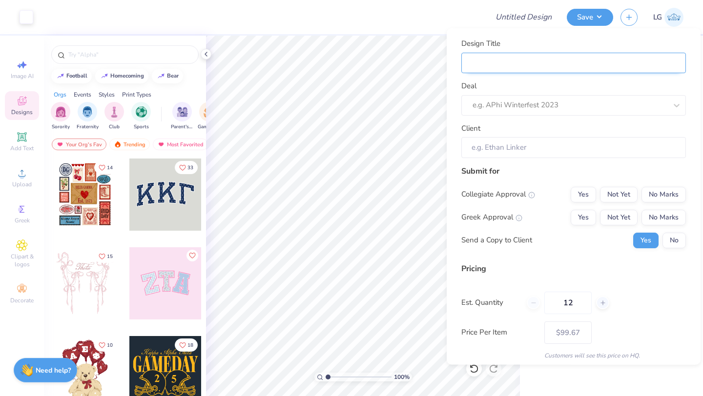
click at [645, 58] on input "Design Title" at bounding box center [573, 62] width 225 height 21
type input "S"
type input "Su"
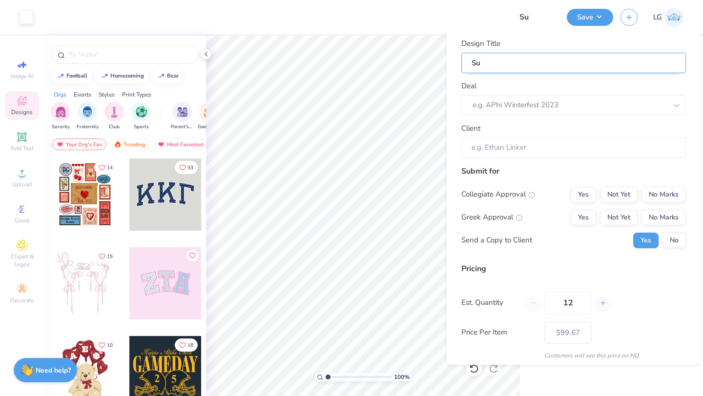
type input "Sum"
type input "Summ"
type input "Summi"
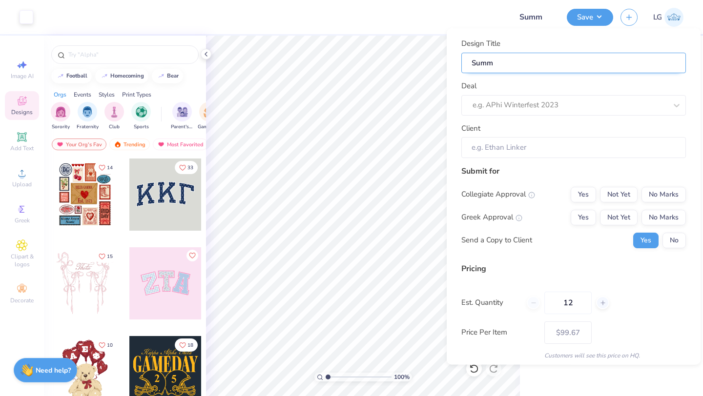
type input "Summi"
type input "Summit"
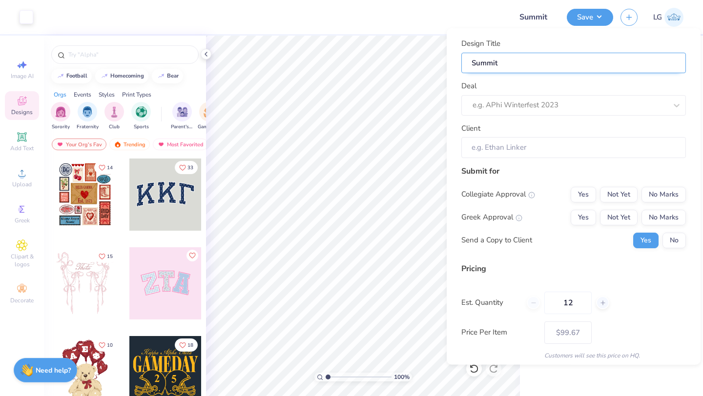
type input "Summit P"
type input "Summit Po"
type input "Summit Pol"
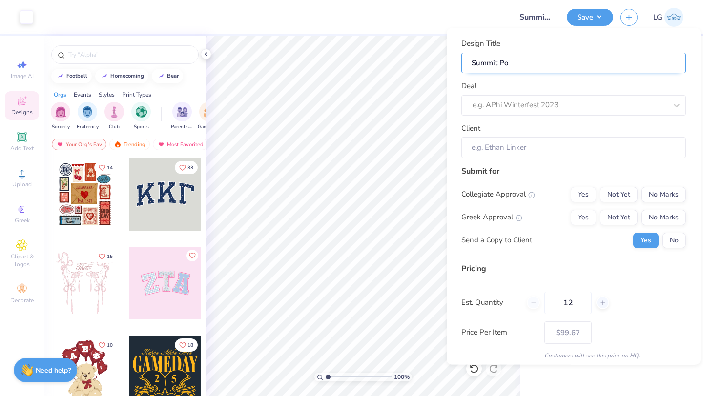
type input "Summit Pol"
type input "Summit Polo"
click at [513, 103] on div at bounding box center [570, 105] width 194 height 13
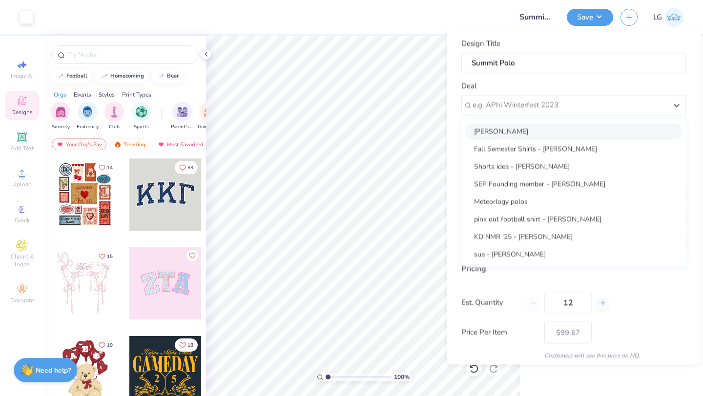
click at [536, 131] on div "[PERSON_NAME]" at bounding box center [573, 131] width 217 height 16
type input "[PERSON_NAME]"
click at [568, 107] on div "[PERSON_NAME]" at bounding box center [570, 105] width 196 height 15
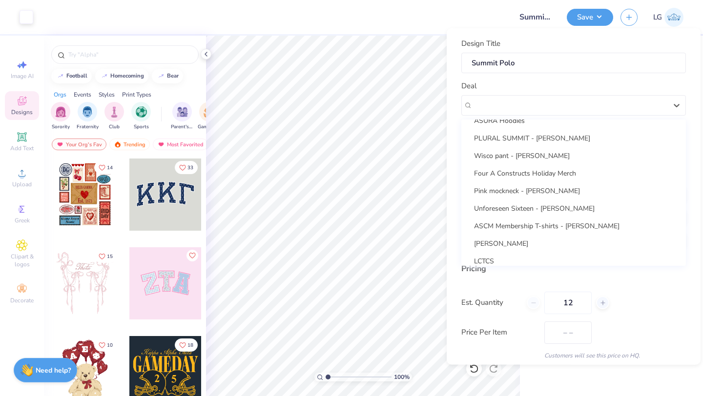
type input "$99.67"
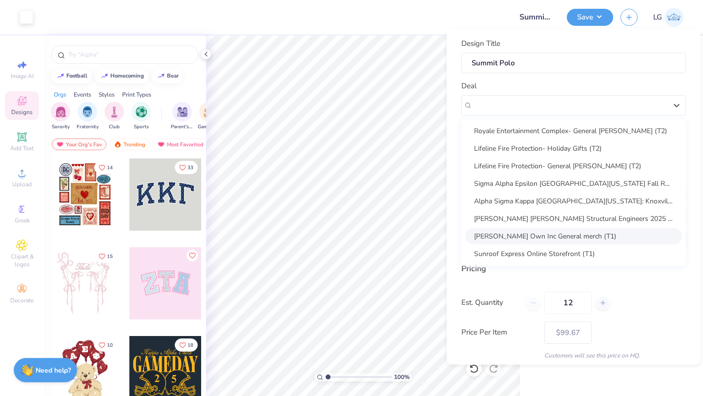
scroll to position [756, 0]
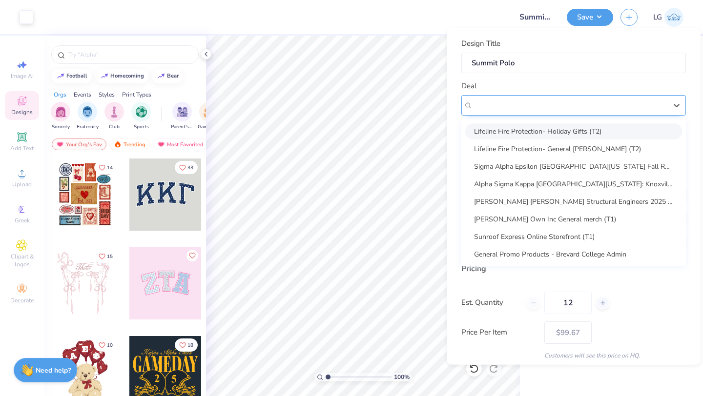
click at [523, 106] on div "[PERSON_NAME]" at bounding box center [570, 105] width 194 height 11
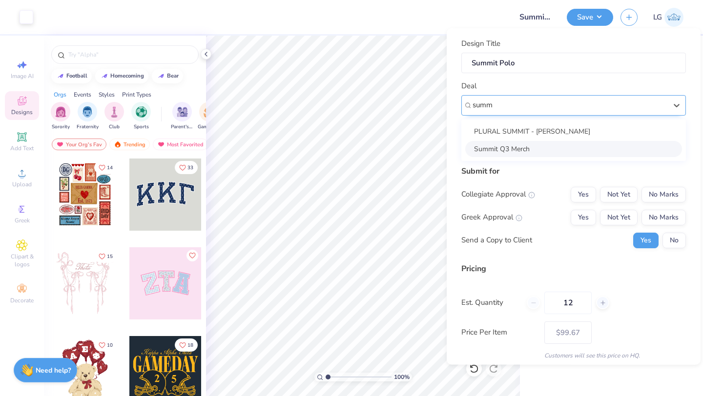
click at [534, 149] on div "Summit Q3 Merch" at bounding box center [573, 149] width 217 height 16
type input "summ"
type input "[PERSON_NAME]"
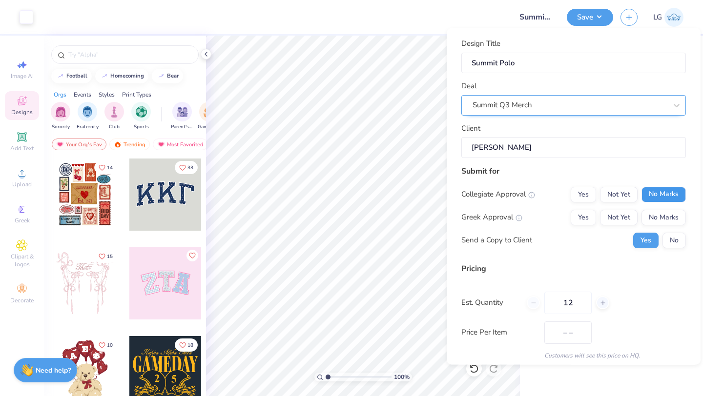
click at [681, 191] on button "No Marks" at bounding box center [663, 194] width 44 height 16
click at [673, 212] on button "No Marks" at bounding box center [663, 217] width 44 height 16
click at [681, 241] on button "No" at bounding box center [673, 240] width 23 height 16
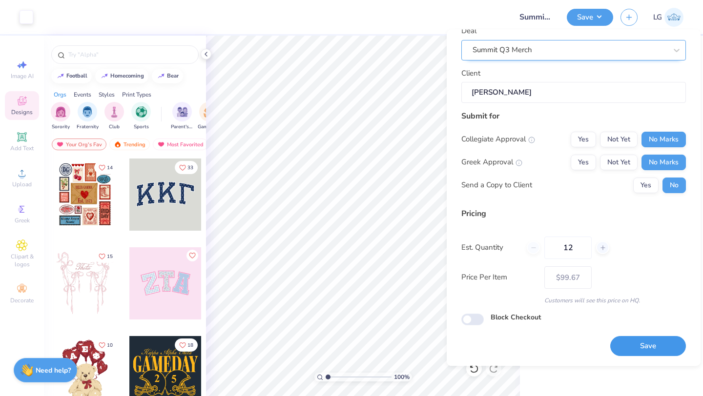
click at [666, 352] on button "Save" at bounding box center [648, 347] width 76 height 20
type input "$99.67"
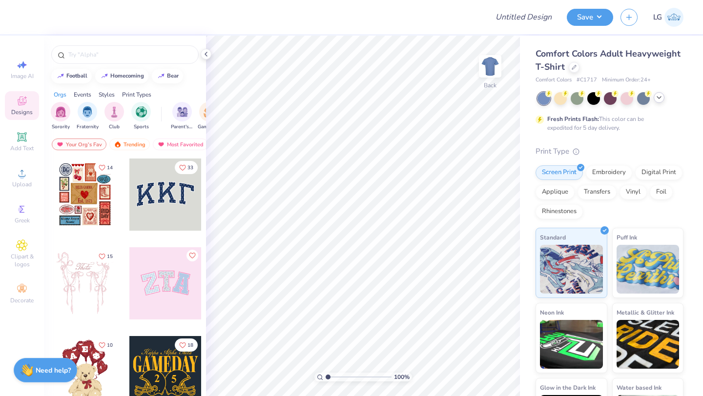
click at [660, 99] on icon at bounding box center [659, 98] width 8 height 8
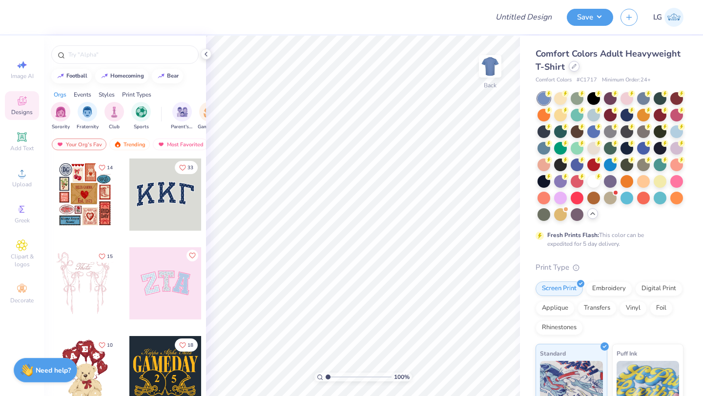
click at [577, 67] on div at bounding box center [574, 66] width 11 height 11
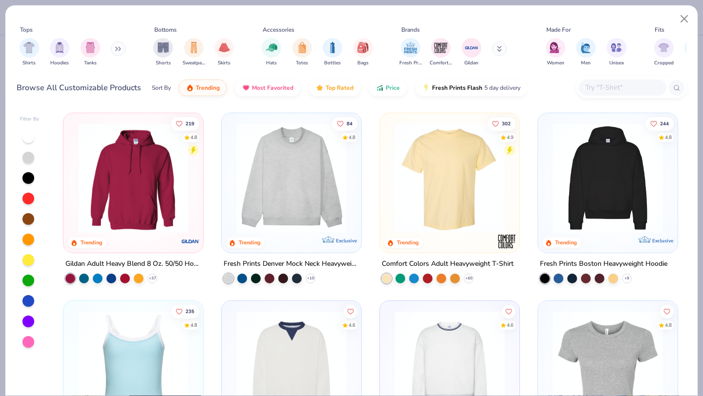
click at [298, 168] on img at bounding box center [291, 178] width 120 height 110
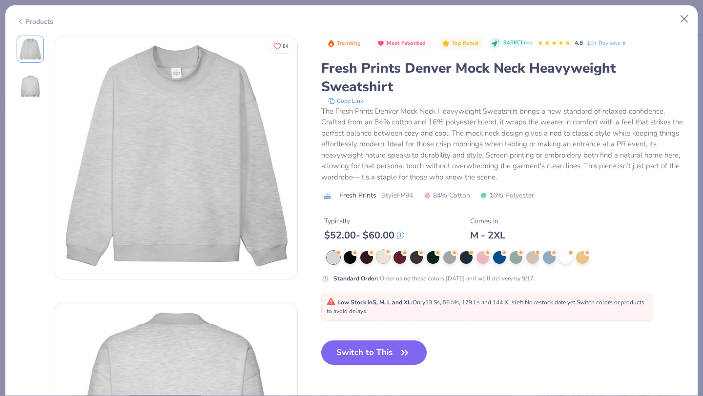
click at [386, 256] on div at bounding box center [383, 256] width 13 height 13
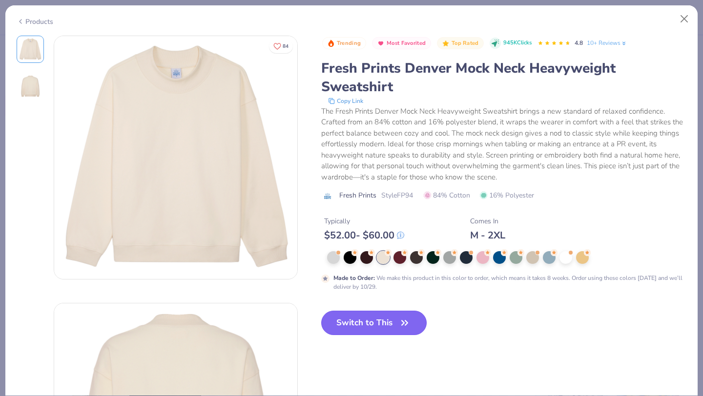
click at [389, 318] on button "Switch to This" at bounding box center [374, 323] width 106 height 24
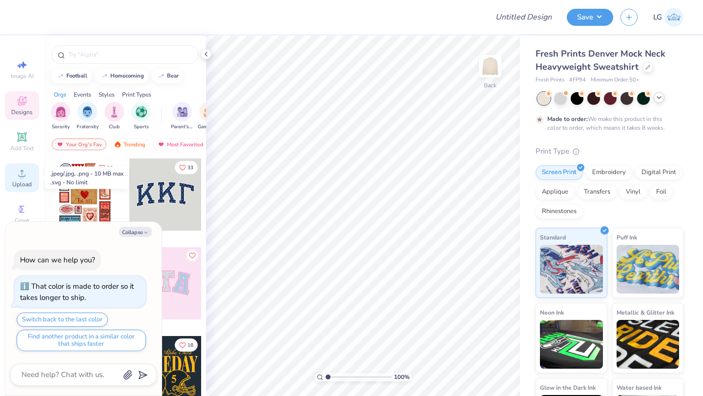
click at [12, 174] on div "Upload" at bounding box center [22, 178] width 34 height 29
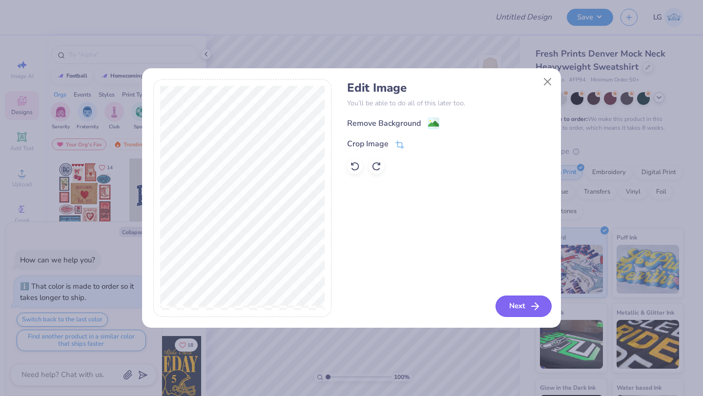
click at [519, 299] on button "Next" at bounding box center [524, 306] width 56 height 21
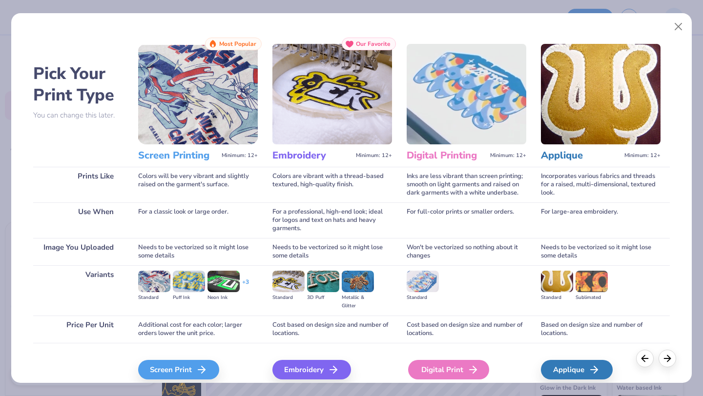
click at [429, 373] on div "Digital Print" at bounding box center [448, 370] width 81 height 20
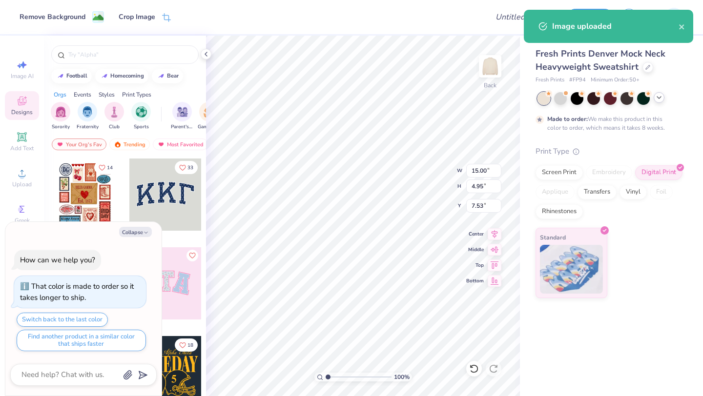
type textarea "x"
type input "3.00"
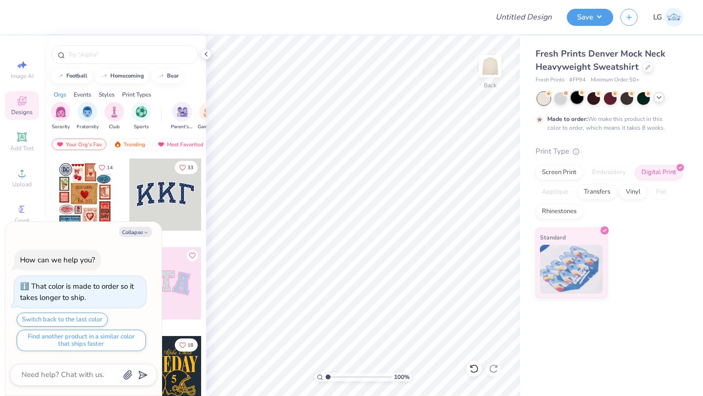
click at [580, 98] on div at bounding box center [577, 97] width 13 height 13
click at [596, 99] on div at bounding box center [593, 97] width 13 height 13
click at [204, 54] on icon at bounding box center [206, 54] width 8 height 8
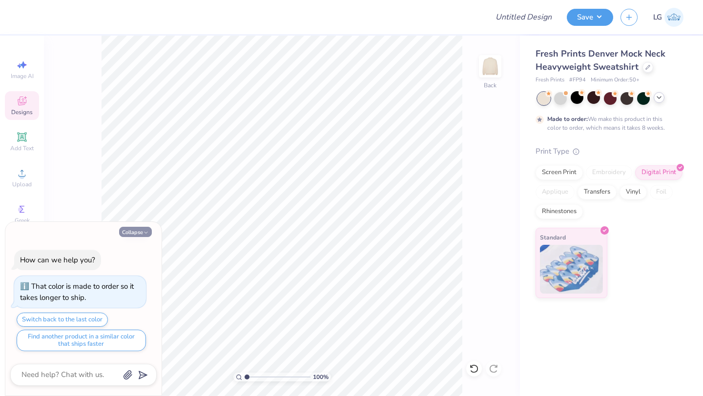
click at [139, 232] on button "Collapse" at bounding box center [135, 232] width 33 height 10
type textarea "x"
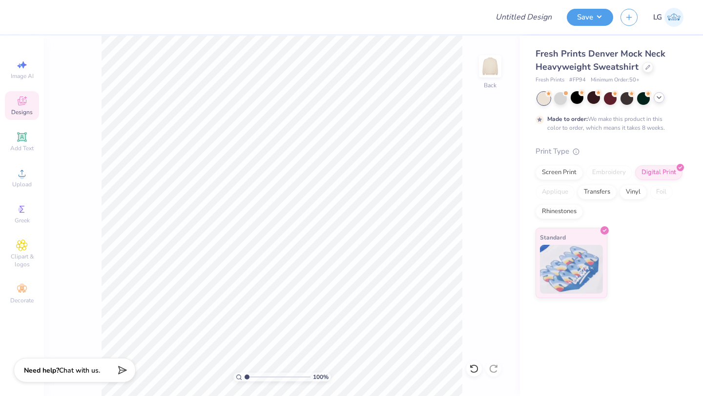
type input "1.08"
type textarea "x"
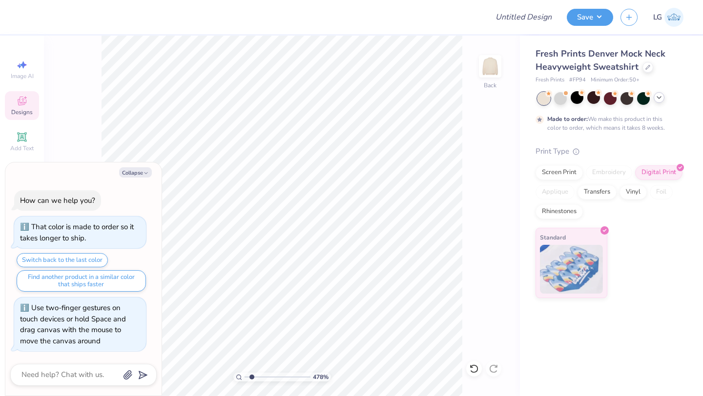
type input "1"
drag, startPoint x: 247, startPoint y: 377, endPoint x: 113, endPoint y: 365, distance: 134.4
click at [245, 373] on input "range" at bounding box center [278, 377] width 66 height 9
click at [134, 170] on button "Collapse" at bounding box center [135, 172] width 33 height 10
type textarea "x"
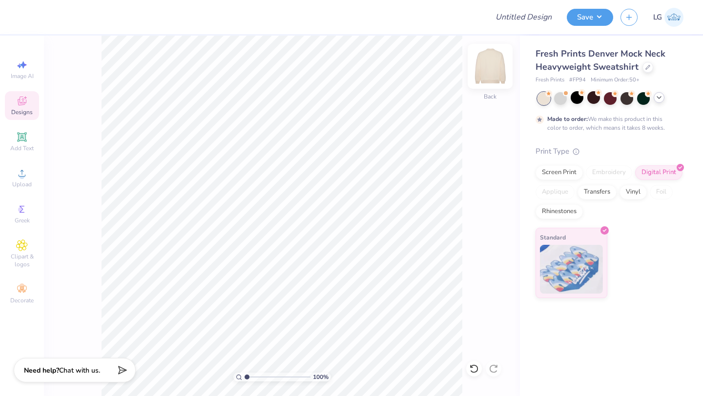
click at [487, 66] on img at bounding box center [490, 66] width 39 height 39
click at [489, 75] on img at bounding box center [490, 66] width 39 height 39
click at [478, 62] on img at bounding box center [490, 66] width 39 height 39
click at [492, 67] on img at bounding box center [490, 66] width 39 height 39
click at [577, 17] on button "Save" at bounding box center [590, 15] width 46 height 17
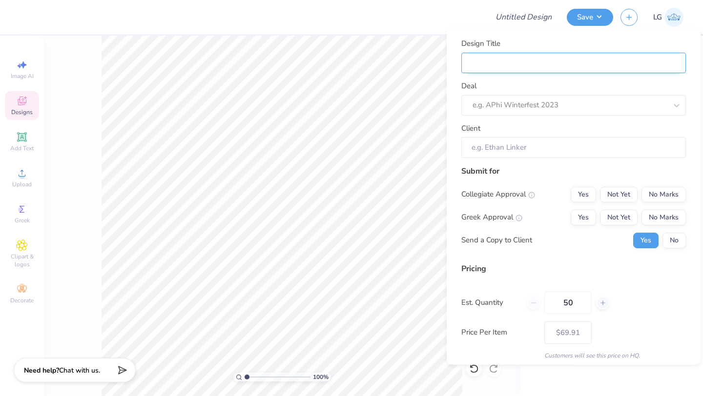
click at [651, 69] on input "Design Title" at bounding box center [573, 62] width 225 height 21
type input "f"
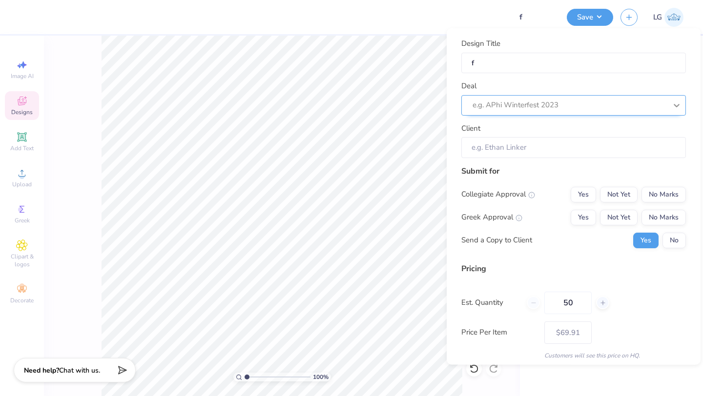
click at [670, 97] on div at bounding box center [677, 105] width 18 height 18
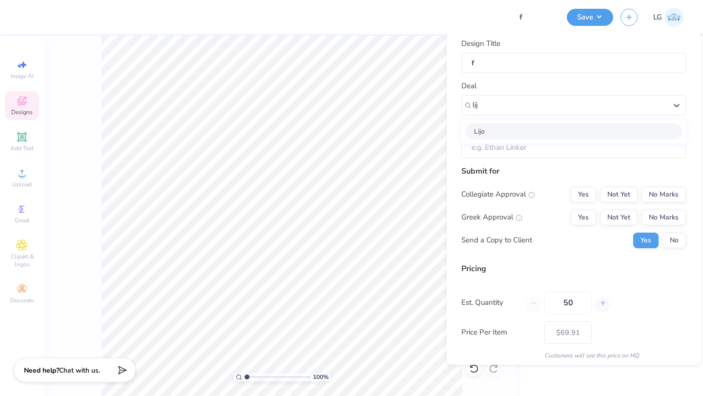
click at [580, 130] on div "Lijo" at bounding box center [573, 131] width 217 height 16
type input "lij"
type input "Lijo George"
click at [653, 191] on button "No Marks" at bounding box center [663, 194] width 44 height 16
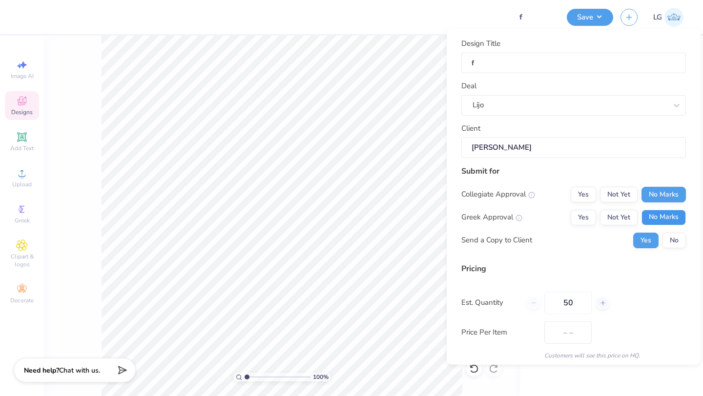
click at [676, 216] on button "No Marks" at bounding box center [663, 217] width 44 height 16
click at [676, 236] on button "No" at bounding box center [673, 240] width 23 height 16
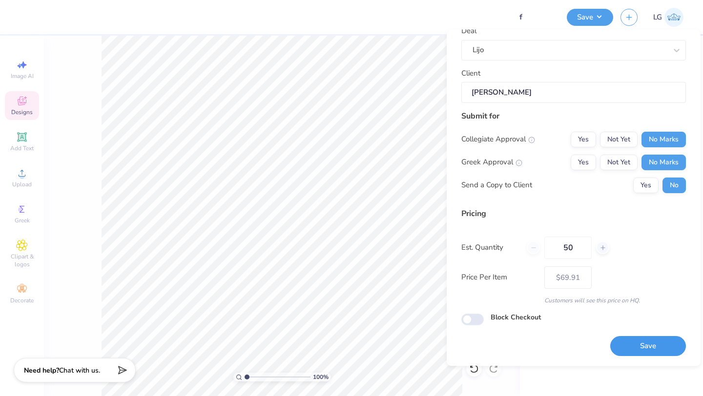
click at [637, 344] on button "Save" at bounding box center [648, 347] width 76 height 20
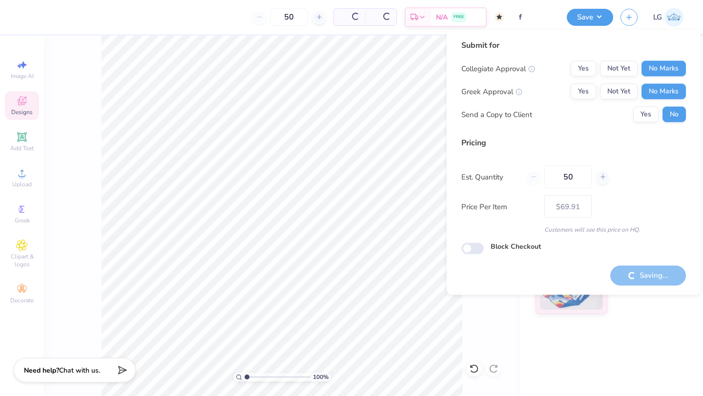
type input "– –"
checkbox input "true"
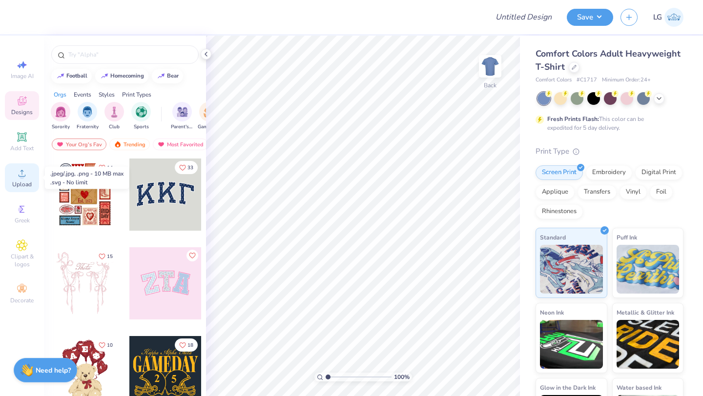
click at [27, 179] on icon at bounding box center [22, 173] width 12 height 12
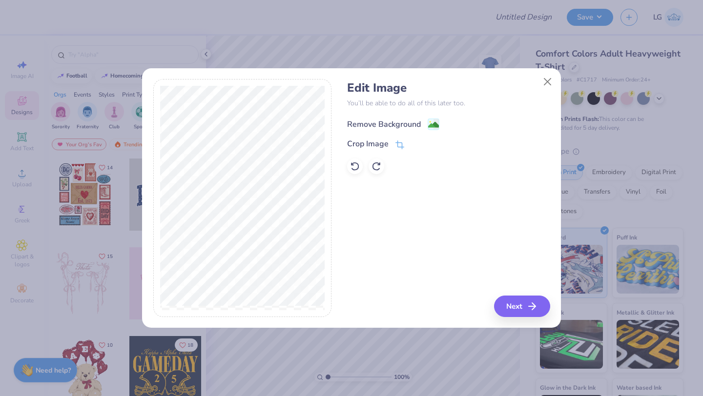
click at [390, 123] on div "Remove Background" at bounding box center [384, 125] width 74 height 12
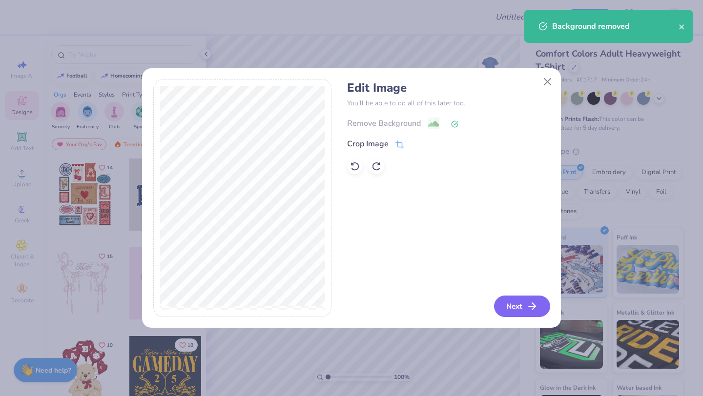
click at [522, 308] on button "Next" at bounding box center [522, 306] width 56 height 21
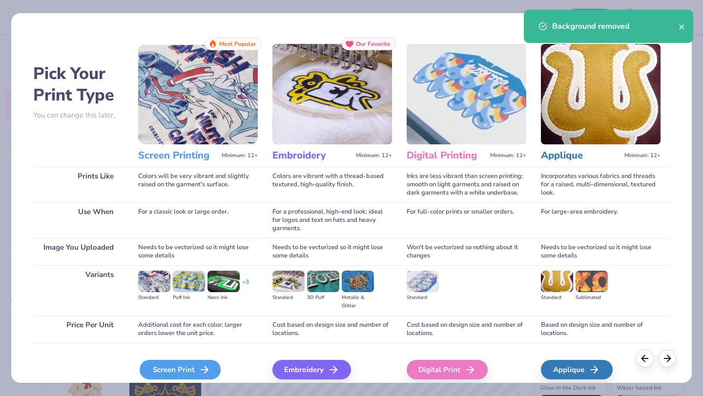
click at [198, 370] on div "Screen Print" at bounding box center [180, 370] width 81 height 20
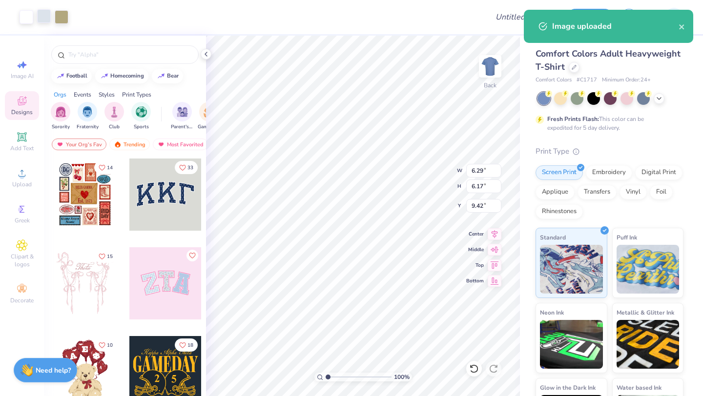
click at [48, 18] on div at bounding box center [44, 16] width 14 height 14
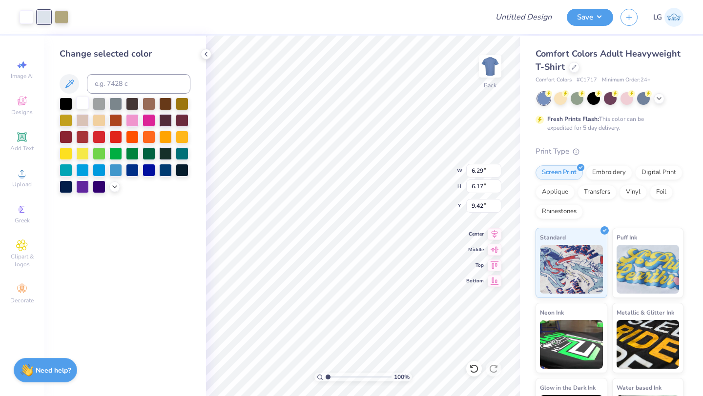
click at [80, 103] on div at bounding box center [82, 103] width 13 height 13
click at [41, 17] on div at bounding box center [44, 16] width 14 height 14
click at [87, 104] on div at bounding box center [82, 103] width 13 height 13
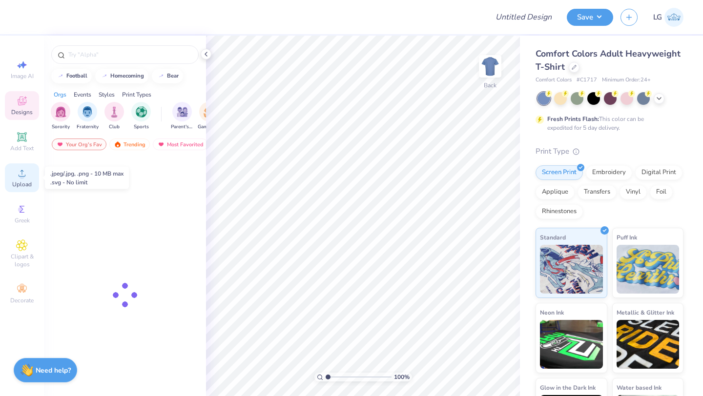
click at [30, 181] on span "Upload" at bounding box center [22, 185] width 20 height 8
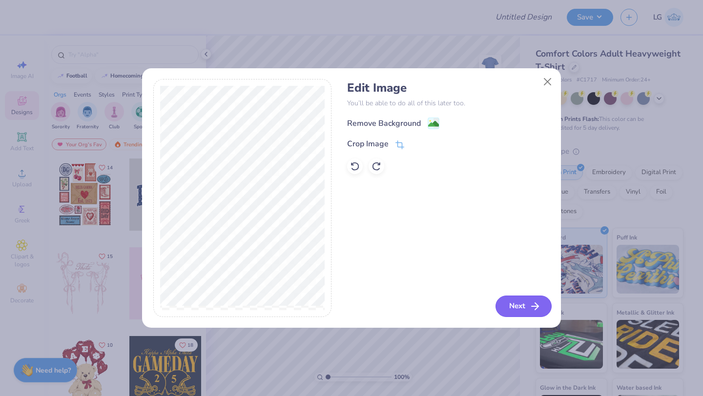
click at [522, 301] on button "Next" at bounding box center [524, 306] width 56 height 21
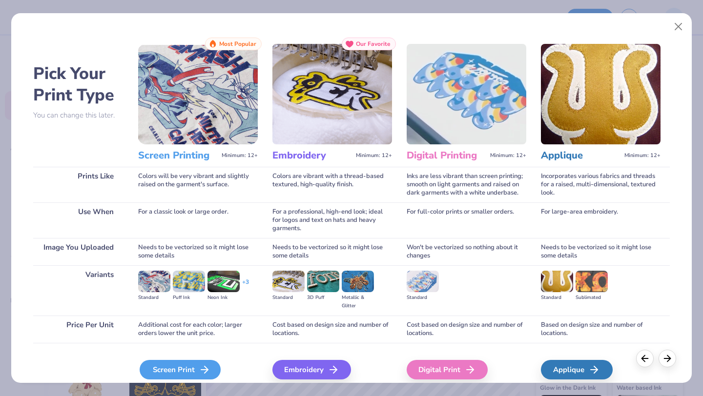
click at [187, 370] on div "Screen Print" at bounding box center [180, 370] width 81 height 20
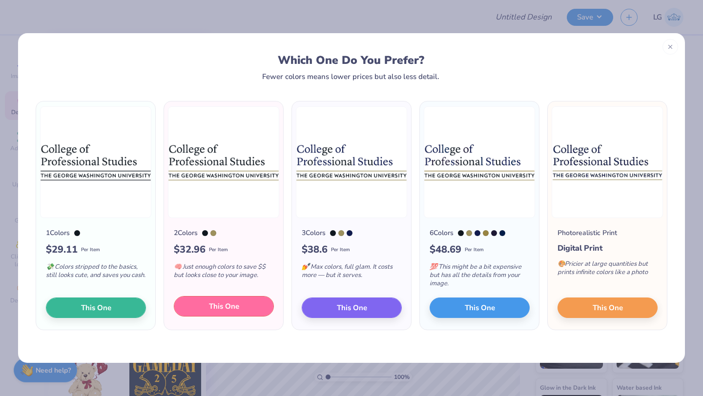
click at [213, 312] on button "This One" at bounding box center [224, 306] width 100 height 21
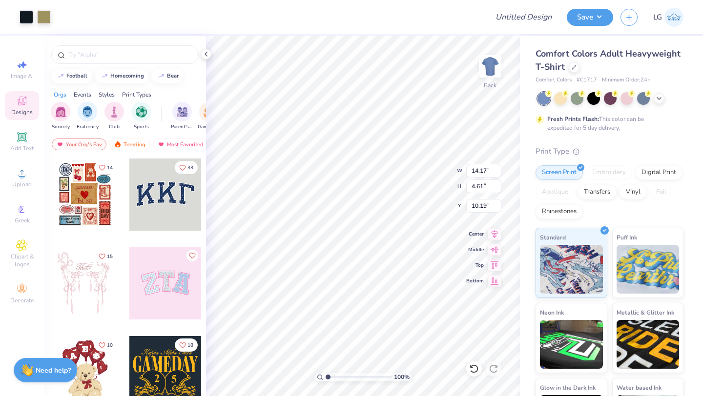
type input "10.24"
type input "3.33"
type input "3.42"
click at [20, 14] on div at bounding box center [27, 16] width 14 height 14
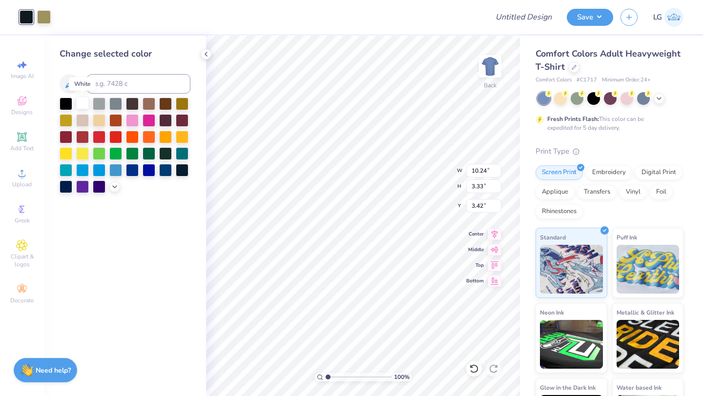
click at [80, 106] on div at bounding box center [82, 103] width 13 height 13
click at [48, 19] on div at bounding box center [44, 16] width 14 height 14
click at [83, 103] on div at bounding box center [82, 103] width 13 height 13
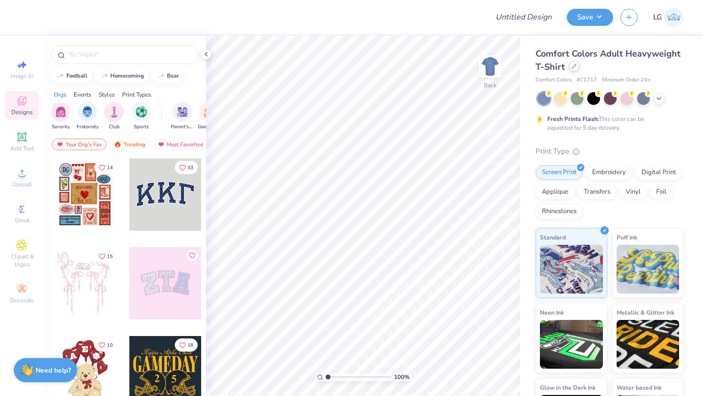
click at [576, 64] on div at bounding box center [574, 66] width 11 height 11
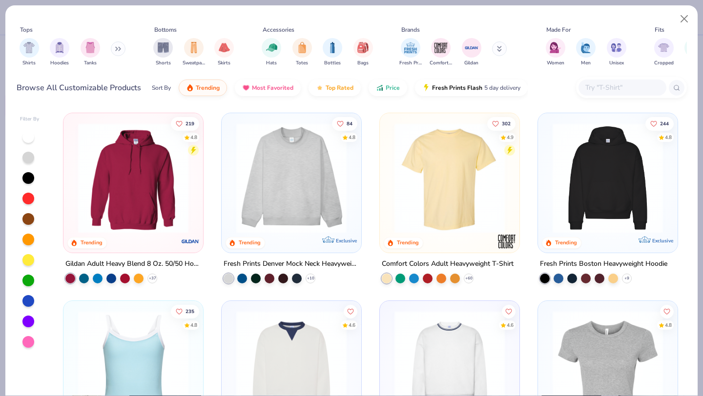
click at [339, 172] on img at bounding box center [291, 178] width 120 height 110
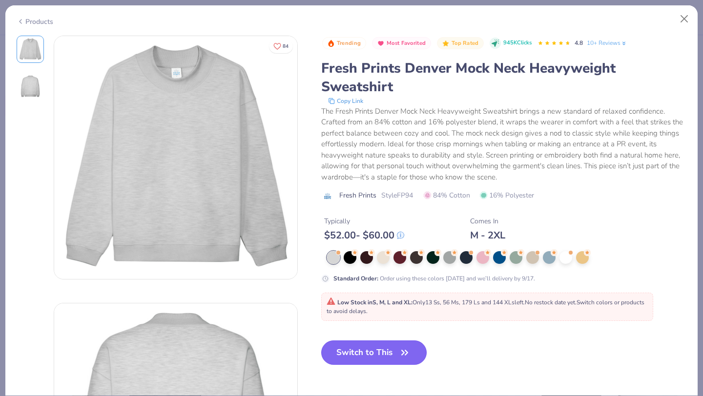
click at [367, 354] on button "Switch to This" at bounding box center [374, 353] width 106 height 24
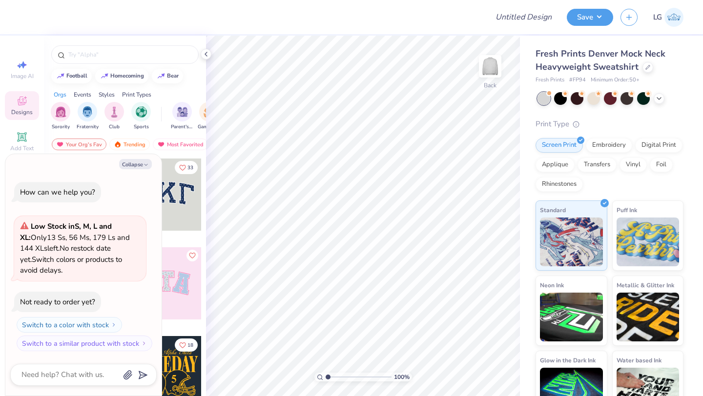
click at [134, 158] on div "Collapse How can we help you? Low Stock in S, M, L and XL : Only 13 Ss, 56 Ms, …" at bounding box center [83, 275] width 156 height 242
click at [133, 164] on button "Collapse" at bounding box center [135, 164] width 33 height 10
type textarea "x"
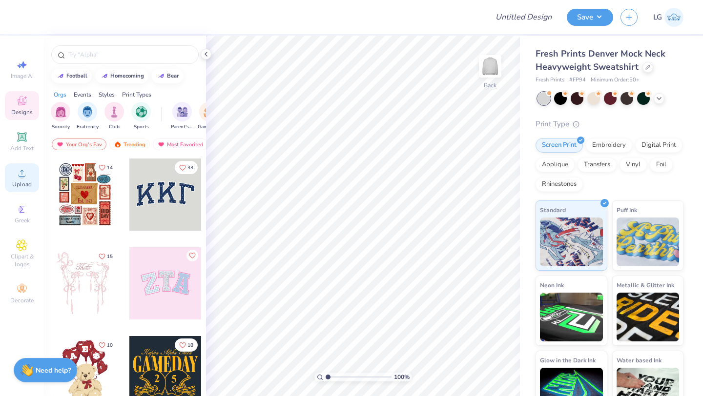
click at [19, 170] on icon at bounding box center [22, 173] width 12 height 12
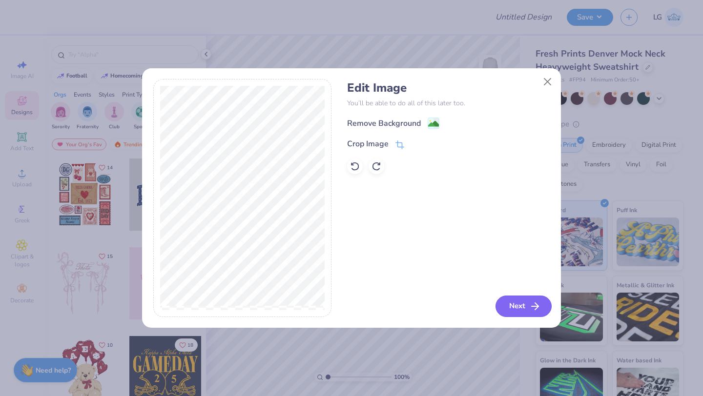
click at [510, 303] on button "Next" at bounding box center [524, 306] width 56 height 21
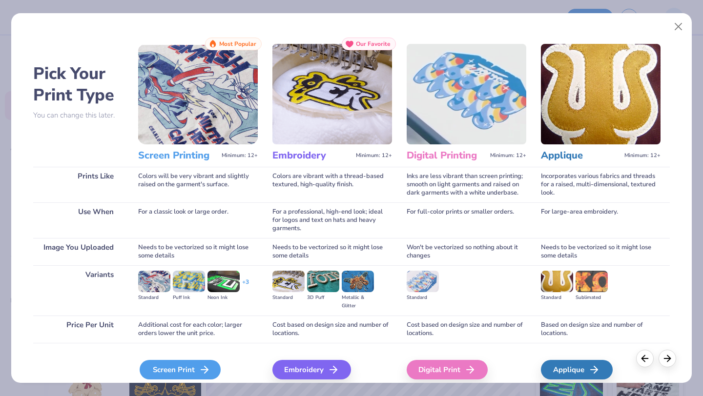
click at [199, 366] on icon at bounding box center [205, 370] width 12 height 12
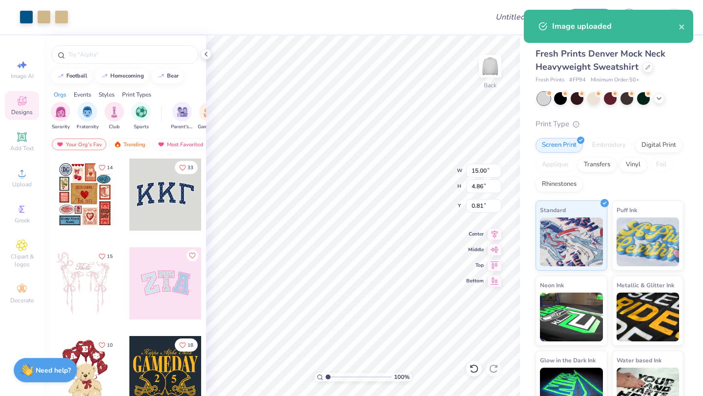
type input "0.81"
click at [16, 14] on div "Art colors" at bounding box center [34, 17] width 68 height 34
click at [26, 16] on div at bounding box center [27, 16] width 14 height 14
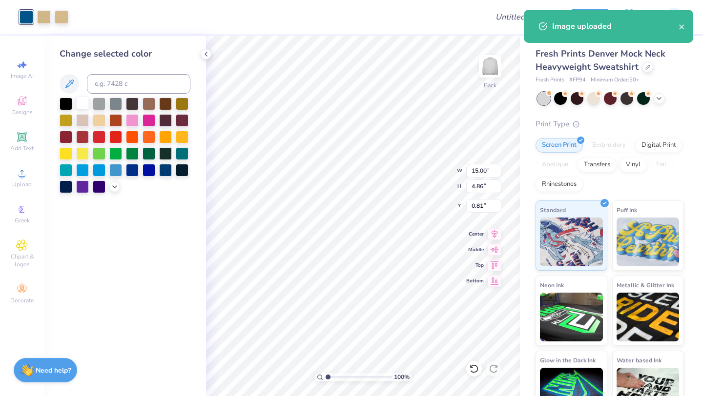
click at [79, 102] on div at bounding box center [82, 103] width 13 height 13
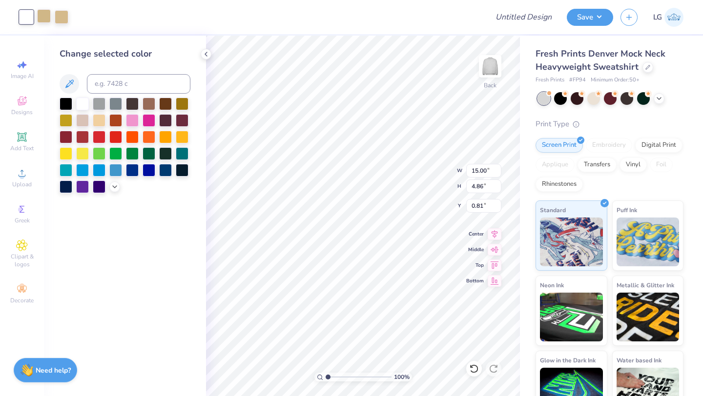
click at [38, 13] on div at bounding box center [44, 16] width 14 height 14
click at [81, 102] on div at bounding box center [82, 103] width 13 height 13
click at [44, 18] on div at bounding box center [44, 16] width 14 height 14
click at [83, 98] on div at bounding box center [82, 103] width 13 height 13
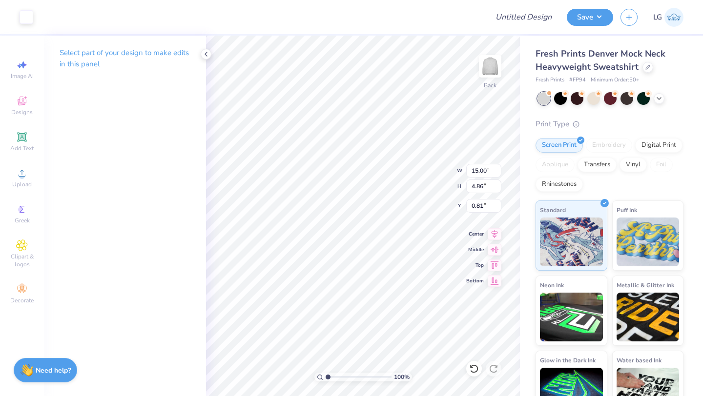
type input "2.71"
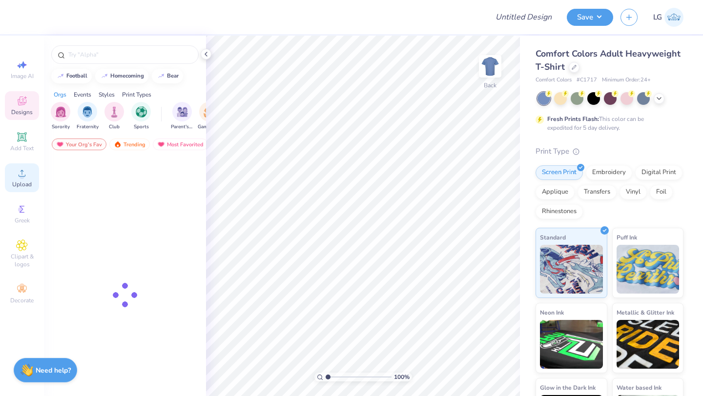
click at [31, 165] on div "Upload" at bounding box center [22, 178] width 34 height 29
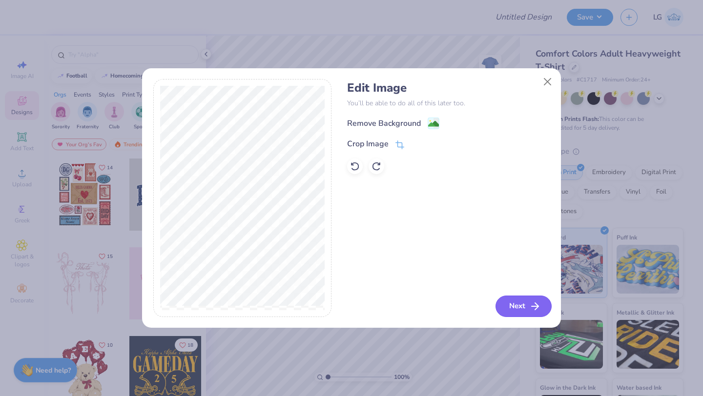
click at [505, 299] on button "Next" at bounding box center [524, 306] width 56 height 21
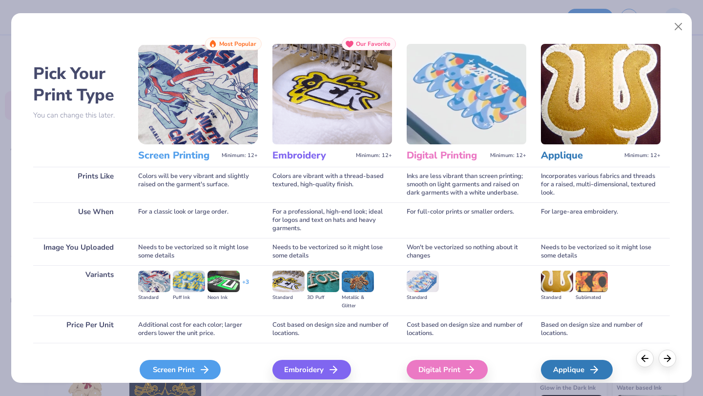
click at [207, 366] on icon at bounding box center [205, 370] width 12 height 12
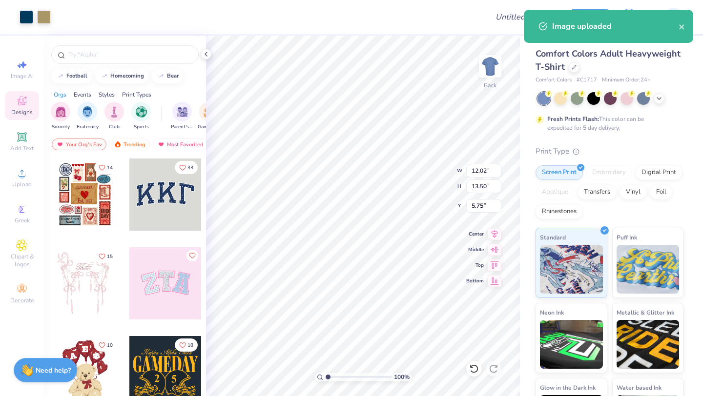
type input "9.39"
type input "10.54"
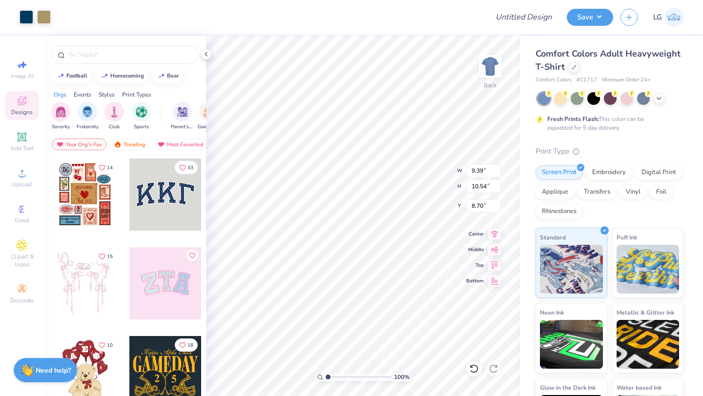
type input "3.00"
type input "6.06"
type input "6.80"
type input "2.52"
click at [22, 15] on div at bounding box center [27, 16] width 14 height 14
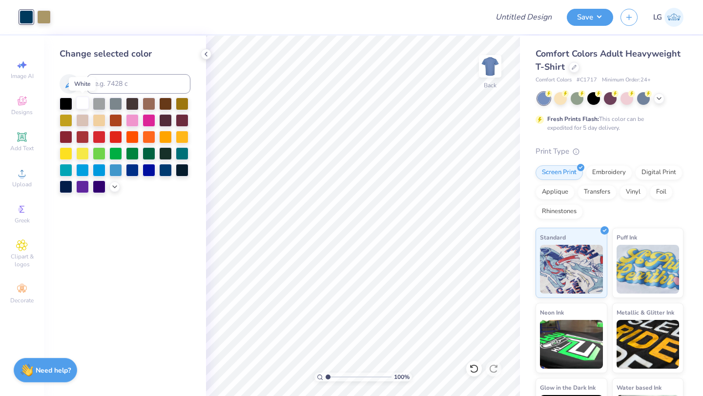
click at [83, 108] on div at bounding box center [82, 103] width 13 height 13
click at [44, 13] on div at bounding box center [44, 16] width 14 height 14
click at [78, 105] on div at bounding box center [82, 103] width 13 height 13
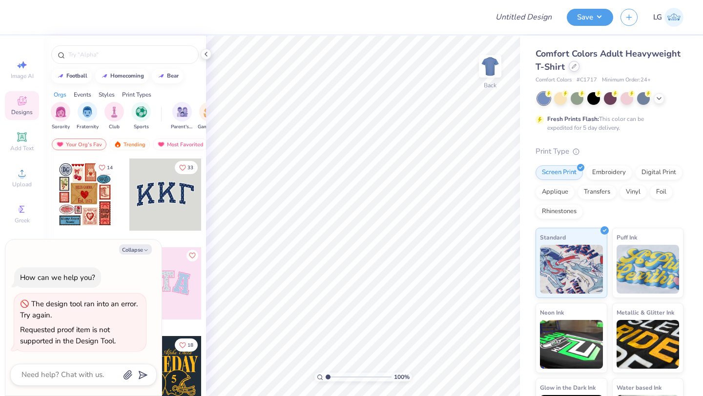
click at [573, 67] on icon at bounding box center [574, 66] width 5 height 5
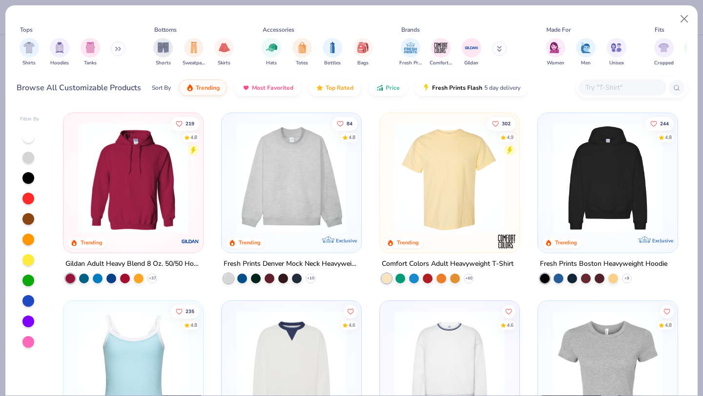
type textarea "x"
click at [615, 84] on input "text" at bounding box center [621, 87] width 75 height 11
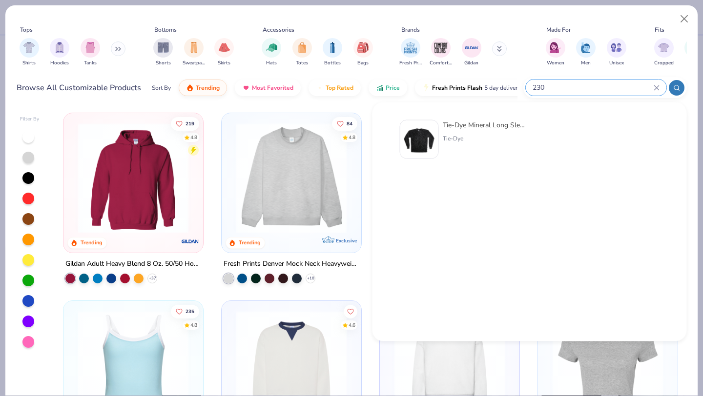
type input "230"
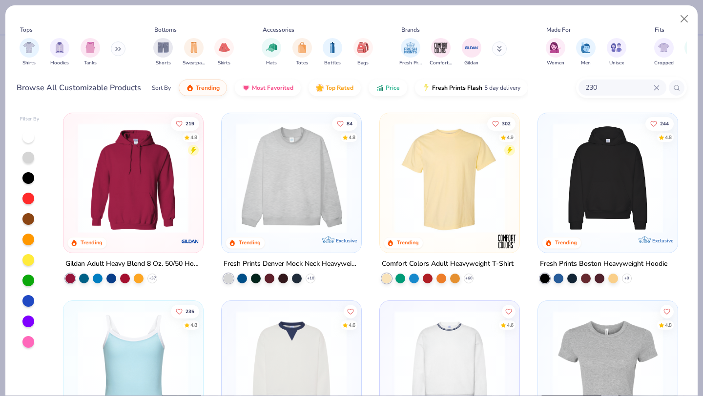
click at [490, 47] on div "Fresh Prints Comfort Colors Gildan" at bounding box center [459, 52] width 123 height 36
click at [502, 49] on button at bounding box center [499, 48] width 15 height 15
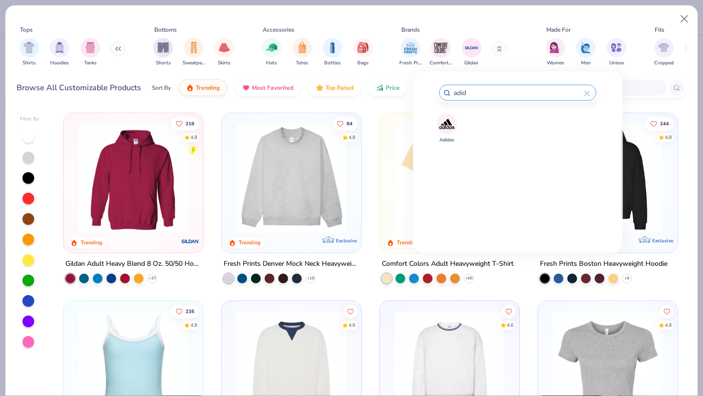
type input "adid"
click at [443, 129] on img at bounding box center [446, 124] width 17 height 17
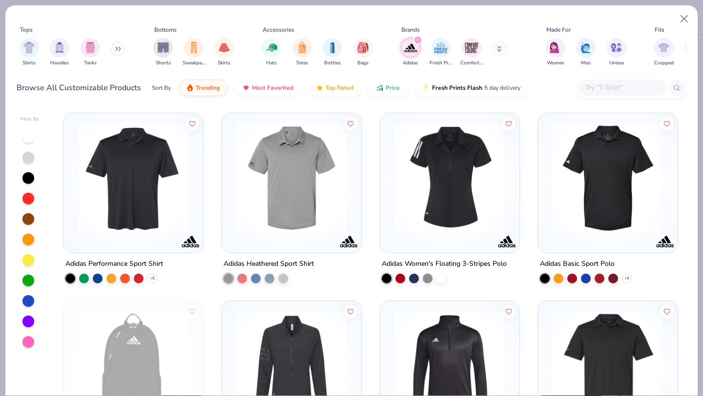
click at [129, 204] on img at bounding box center [133, 178] width 120 height 110
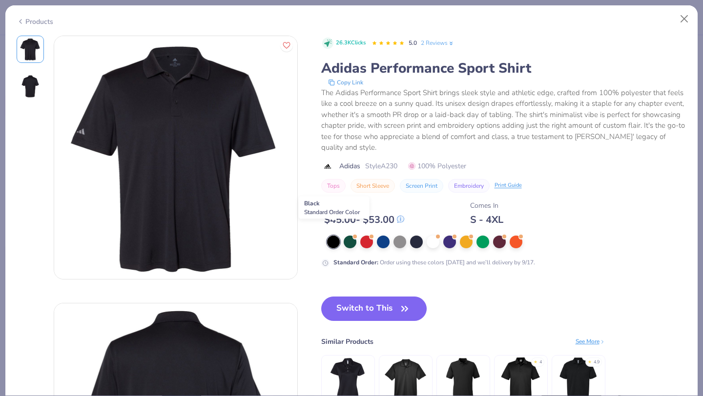
click at [336, 236] on div at bounding box center [333, 242] width 13 height 13
click at [371, 297] on button "Switch to This" at bounding box center [374, 309] width 106 height 24
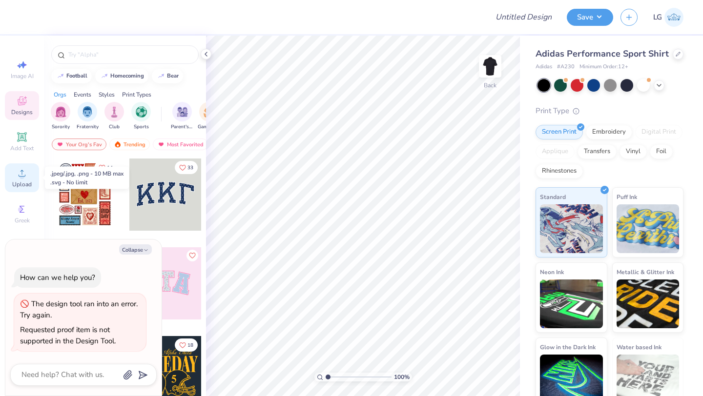
click at [20, 170] on icon at bounding box center [22, 173] width 12 height 12
click at [21, 181] on span "Upload" at bounding box center [22, 185] width 20 height 8
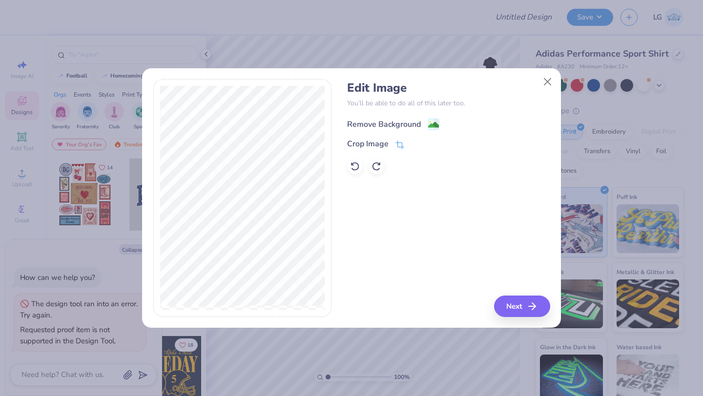
click at [391, 123] on div "Remove Background" at bounding box center [384, 125] width 74 height 12
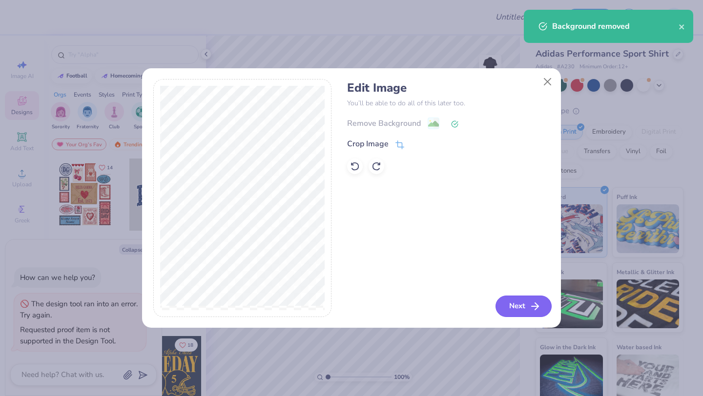
click at [536, 308] on icon "button" at bounding box center [535, 307] width 12 height 12
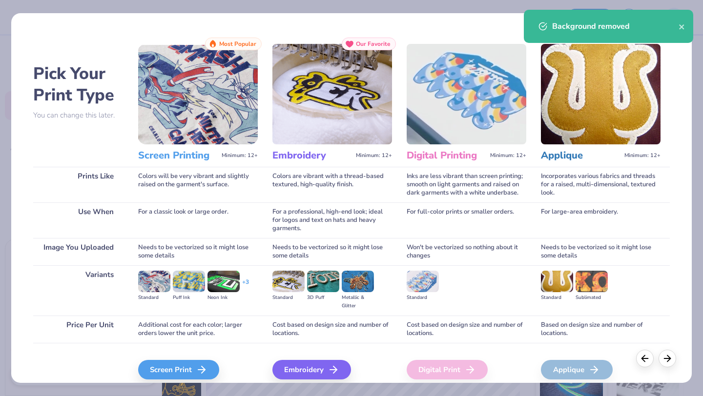
click at [303, 359] on div "Embroidery We'll vectorize your image." at bounding box center [332, 369] width 120 height 52
click at [303, 365] on div "Embroidery" at bounding box center [313, 370] width 79 height 20
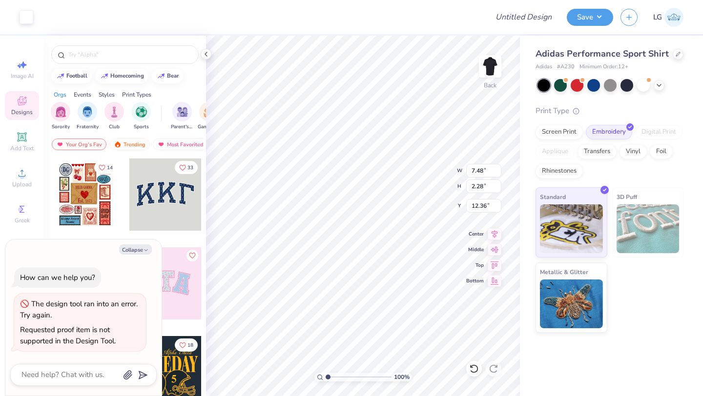
type textarea "x"
type input "5.14"
type input "1.57"
type input "13.07"
type textarea "x"
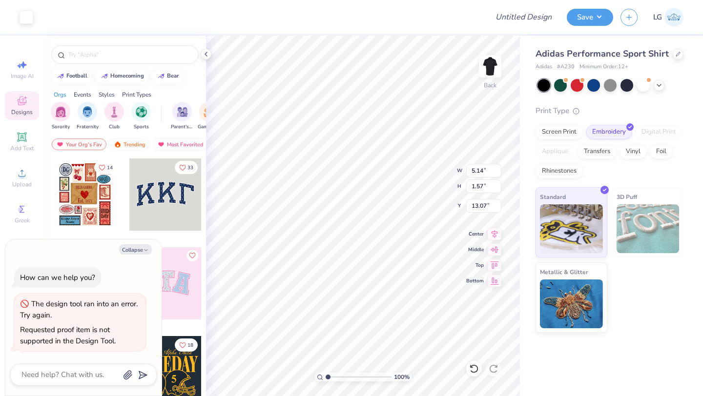
type input "3.00"
type textarea "x"
type input "4.49"
type input "1.37"
type input "3.20"
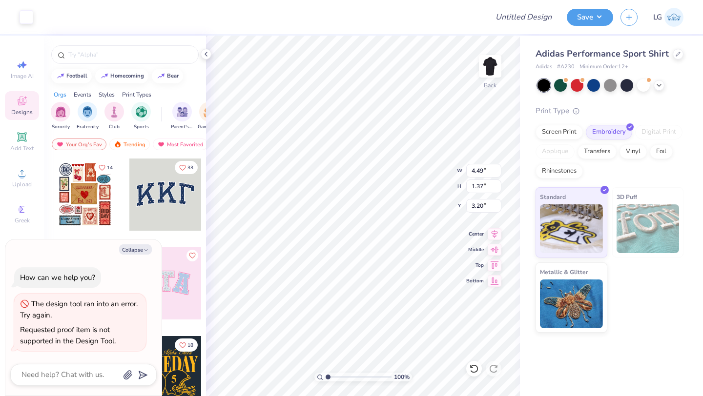
type textarea "x"
type input "3.00"
click at [410, 171] on div "100 % Back W 4.49 H 1.37 Y 3.00 Center Middle Top Bottom" at bounding box center [363, 216] width 314 height 361
click at [574, 22] on button "Save" at bounding box center [590, 15] width 46 height 17
type textarea "x"
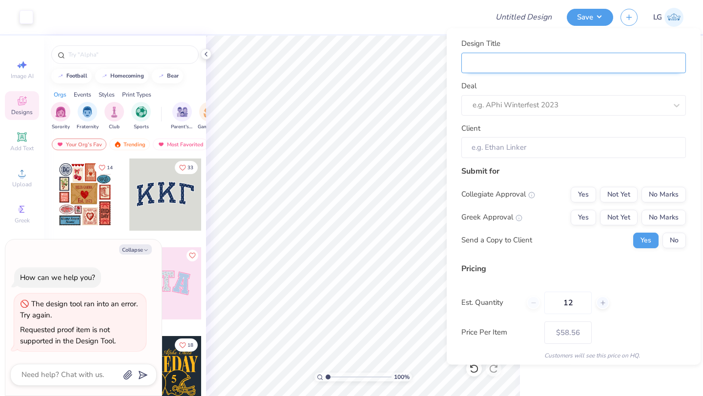
click at [645, 65] on input "Design Title" at bounding box center [573, 62] width 225 height 21
type input "S"
type textarea "x"
type input "S"
type input "Sd"
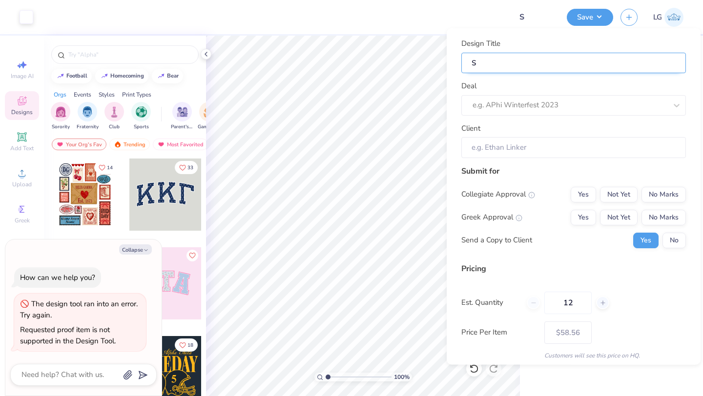
type textarea "x"
type input "Sd"
type input "S"
type textarea "x"
type input "S"
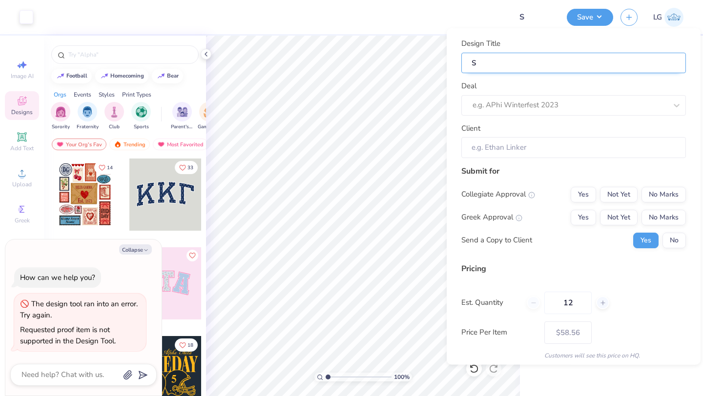
type textarea "x"
type input "A"
type textarea "x"
type input "A"
type input "Ad"
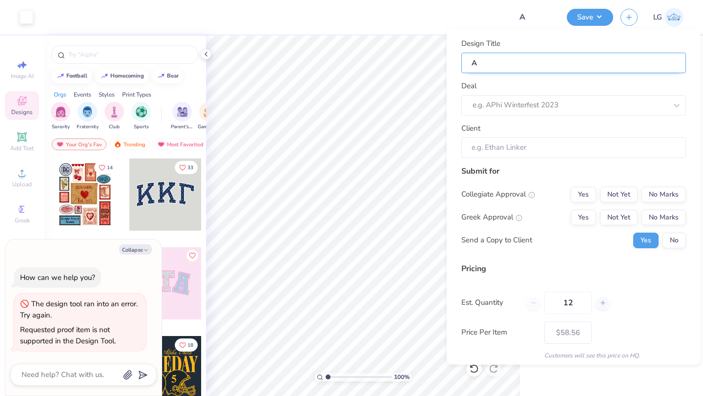
type textarea "x"
type input "Ad"
type input "Adi"
type textarea "x"
type input "Adi"
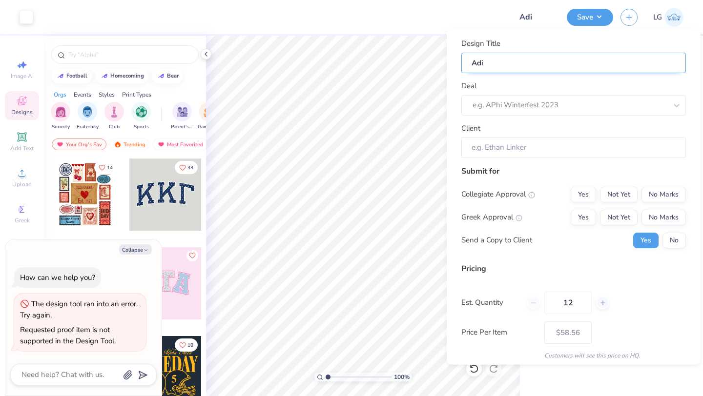
type input "Adid"
type textarea "x"
type input "Adid"
type input "Adida"
type textarea "x"
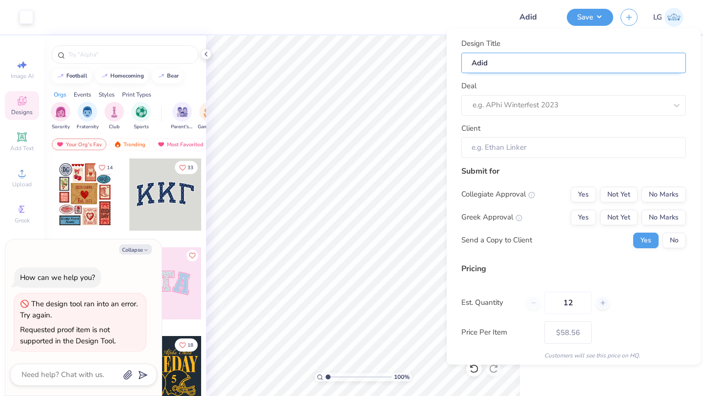
type input "Adida"
type input "Adidas"
type textarea "x"
type input "Adidas"
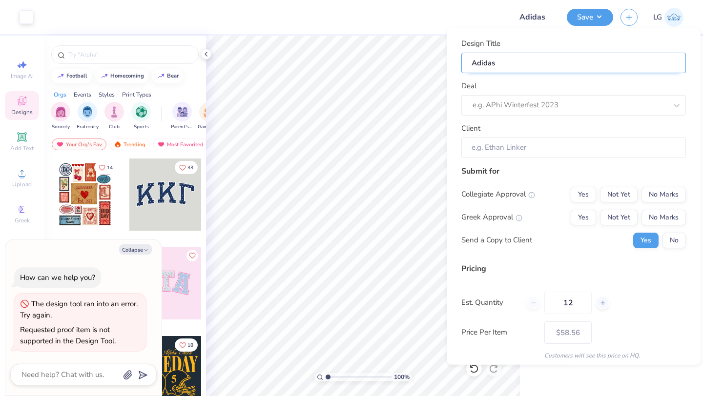
type textarea "x"
type input "Adidas"
type input "Adidas P"
type textarea "x"
type input "Adidas P"
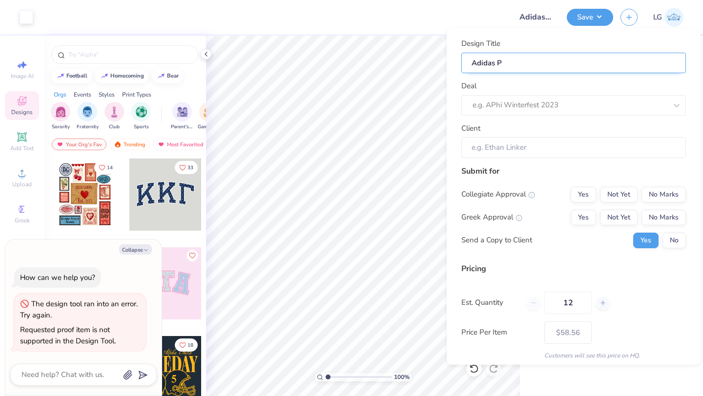
type input "Adidas Po"
type textarea "x"
type input "Adidas Po"
type input "Adidas Pol"
type textarea "x"
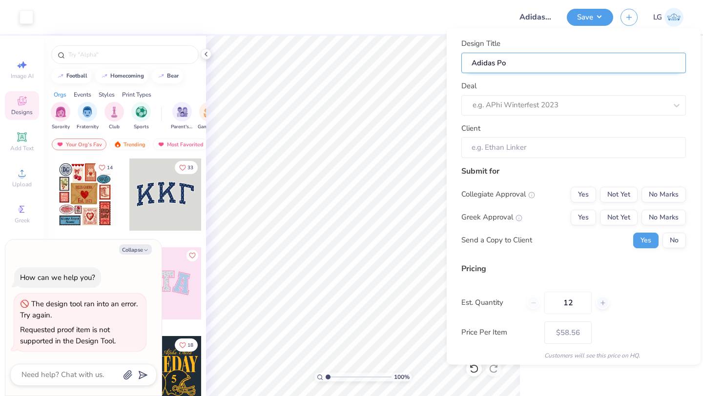
type input "Adidas Pol"
type input "Adidas Polo"
type textarea "x"
type input "Adidas Polo"
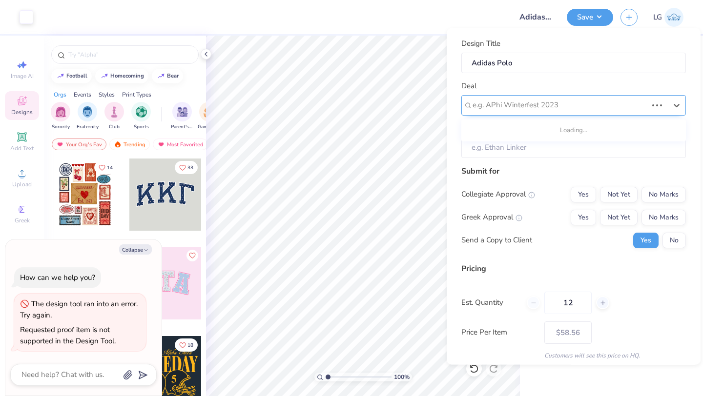
click at [625, 114] on div "e.g. APhi Winterfest 2023" at bounding box center [573, 105] width 225 height 21
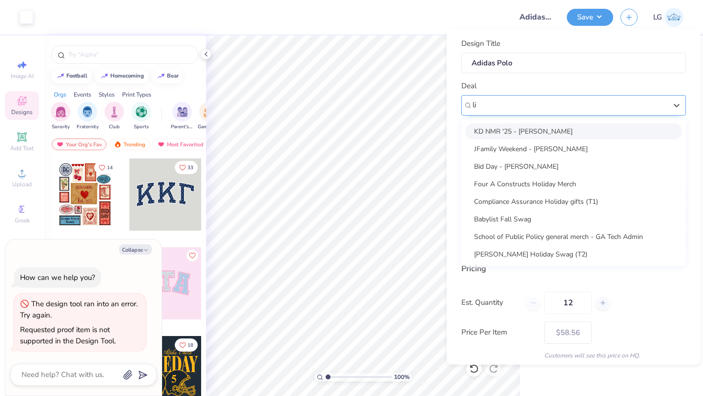
type input "l"
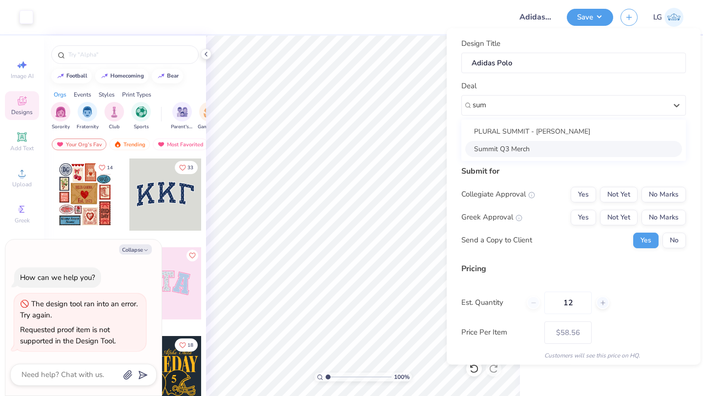
click at [544, 146] on div "Summit Q3 Merch" at bounding box center [573, 149] width 217 height 16
type input "sum"
type textarea "x"
type input "[PERSON_NAME]"
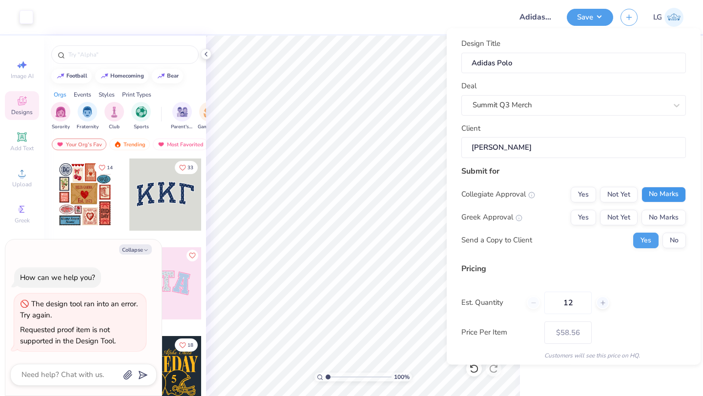
click at [672, 193] on button "No Marks" at bounding box center [663, 194] width 44 height 16
click at [673, 212] on button "No Marks" at bounding box center [663, 217] width 44 height 16
type input "– –"
click at [678, 241] on button "No" at bounding box center [673, 240] width 23 height 16
type textarea "x"
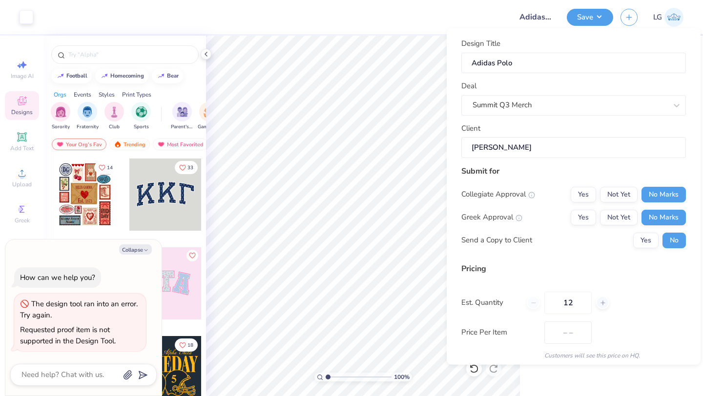
scroll to position [56, 0]
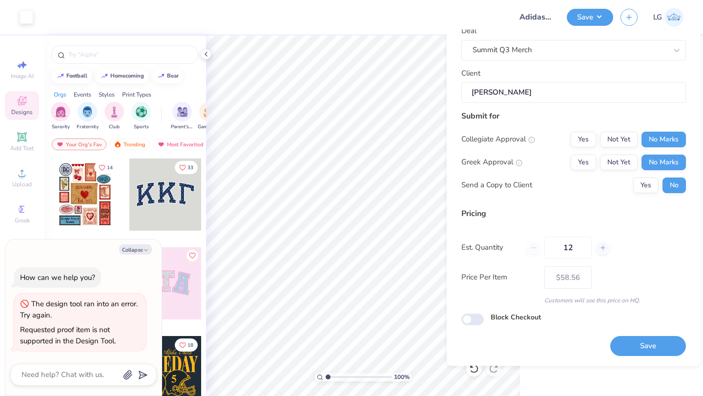
click at [662, 357] on div "Design Title Adidas Polo Deal Summit Q3 Merch Client [PERSON_NAME] Submit for C…" at bounding box center [574, 198] width 254 height 337
click at [641, 342] on button "Save" at bounding box center [648, 347] width 76 height 20
type input "$58.56"
type textarea "x"
type input "– –"
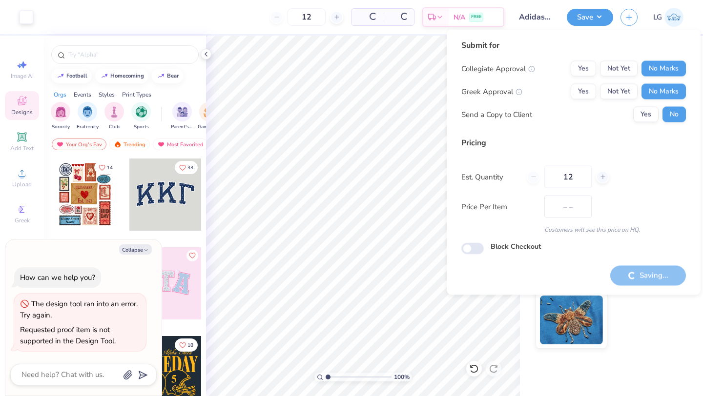
type textarea "x"
